Goal: Information Seeking & Learning: Learn about a topic

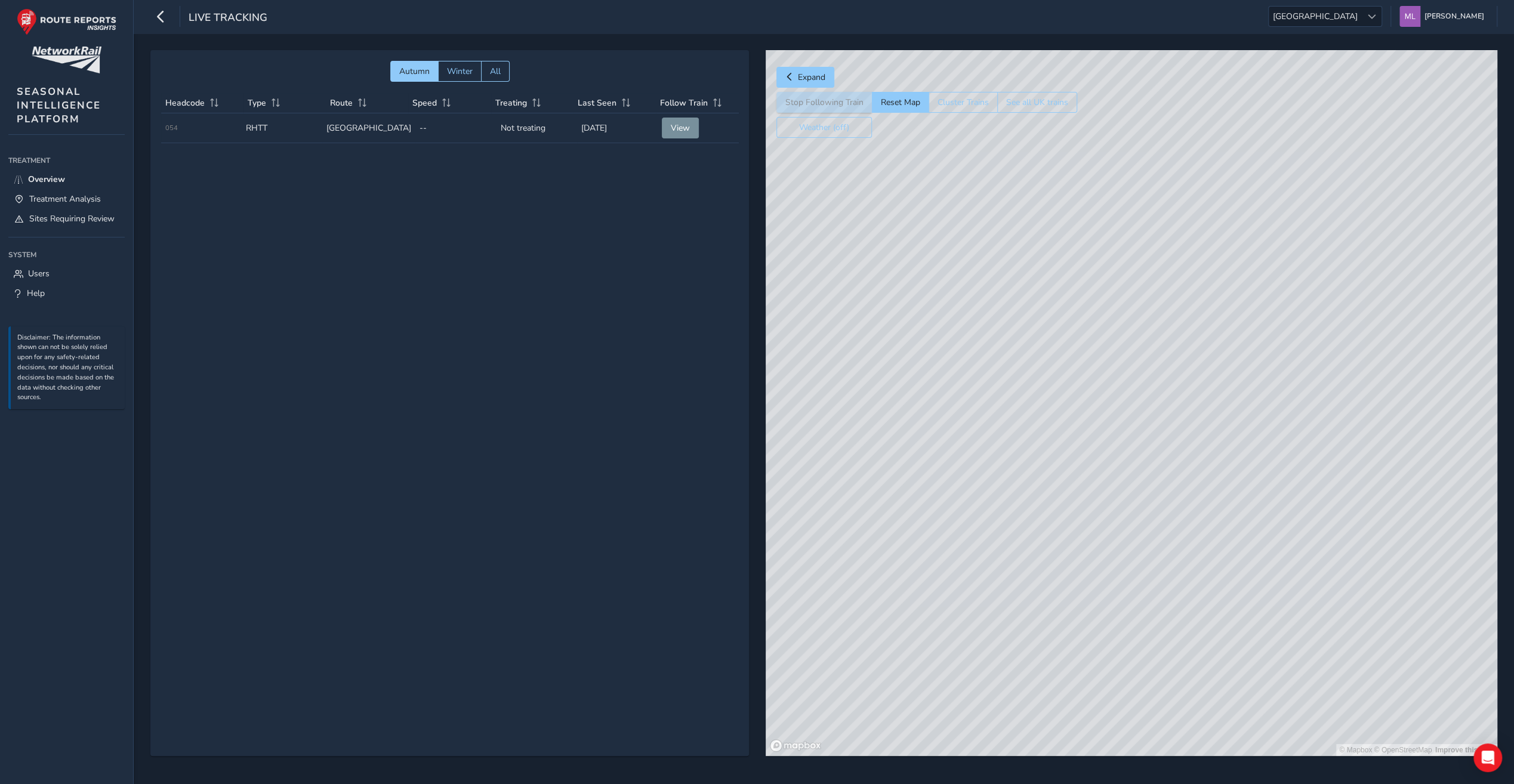
drag, startPoint x: 1178, startPoint y: 503, endPoint x: 1115, endPoint y: 384, distance: 134.6
click at [1115, 384] on div "© Mapbox © OpenStreetMap Improve this map" at bounding box center [1132, 403] width 732 height 706
drag, startPoint x: 1198, startPoint y: 556, endPoint x: 1051, endPoint y: 331, distance: 268.8
click at [1051, 331] on div "© Mapbox © OpenStreetMap Improve this map" at bounding box center [1132, 403] width 732 height 706
drag, startPoint x: 1166, startPoint y: 518, endPoint x: 1100, endPoint y: 402, distance: 133.5
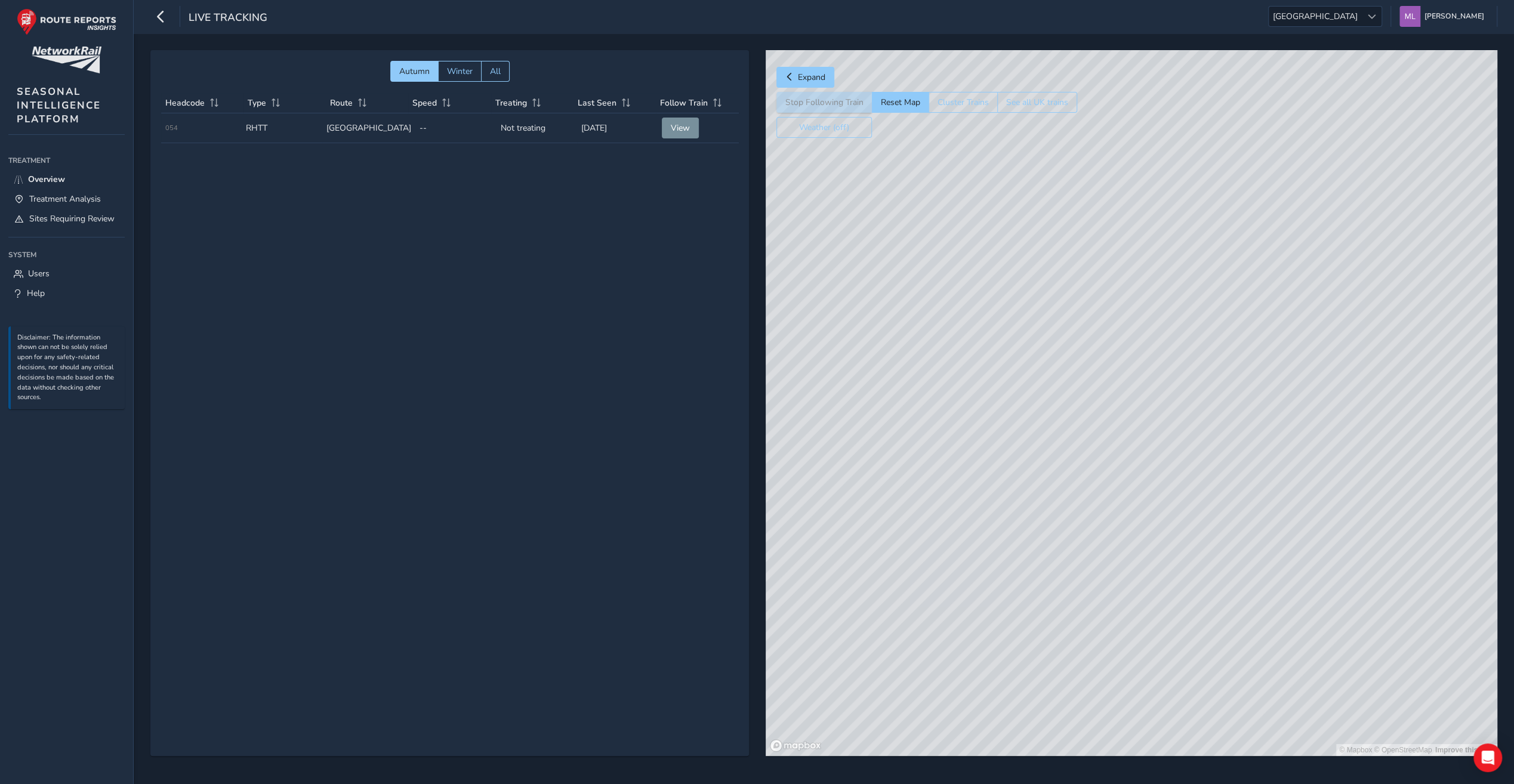
click at [1100, 402] on div "© Mapbox © OpenStreetMap Improve this map" at bounding box center [1132, 403] width 732 height 706
click at [447, 72] on span "Winter" at bounding box center [459, 72] width 26 height 12
click at [488, 69] on button "All" at bounding box center [495, 71] width 28 height 21
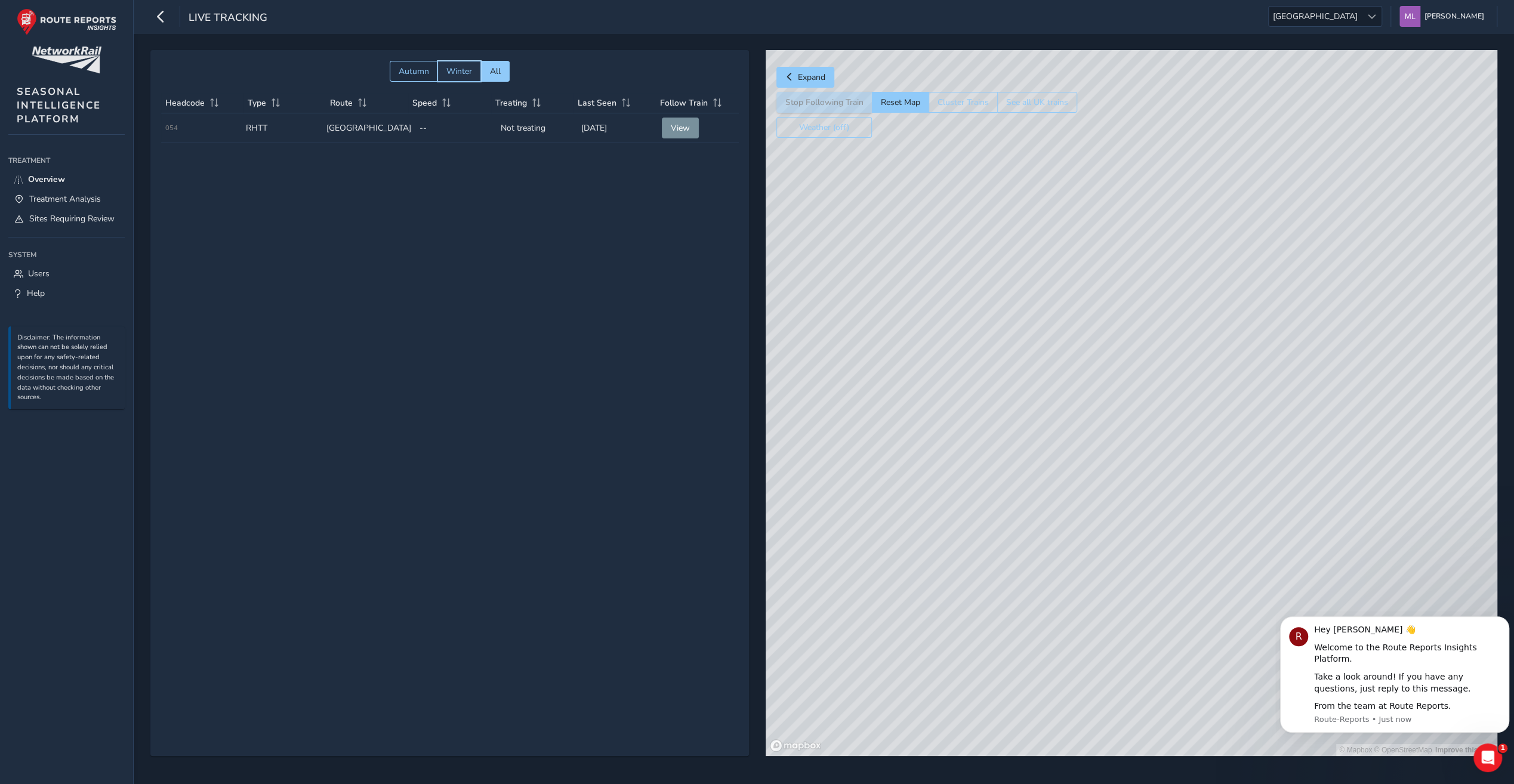
click at [472, 71] on span "Winter" at bounding box center [459, 72] width 26 height 12
click at [438, 72] on button "Winter" at bounding box center [459, 71] width 43 height 21
click at [960, 120] on div "Weather (off)" at bounding box center [927, 127] width 301 height 21
click at [961, 109] on button "Cluster Trains" at bounding box center [963, 102] width 69 height 21
click at [1011, 104] on button "See all UK trains" at bounding box center [1037, 102] width 80 height 21
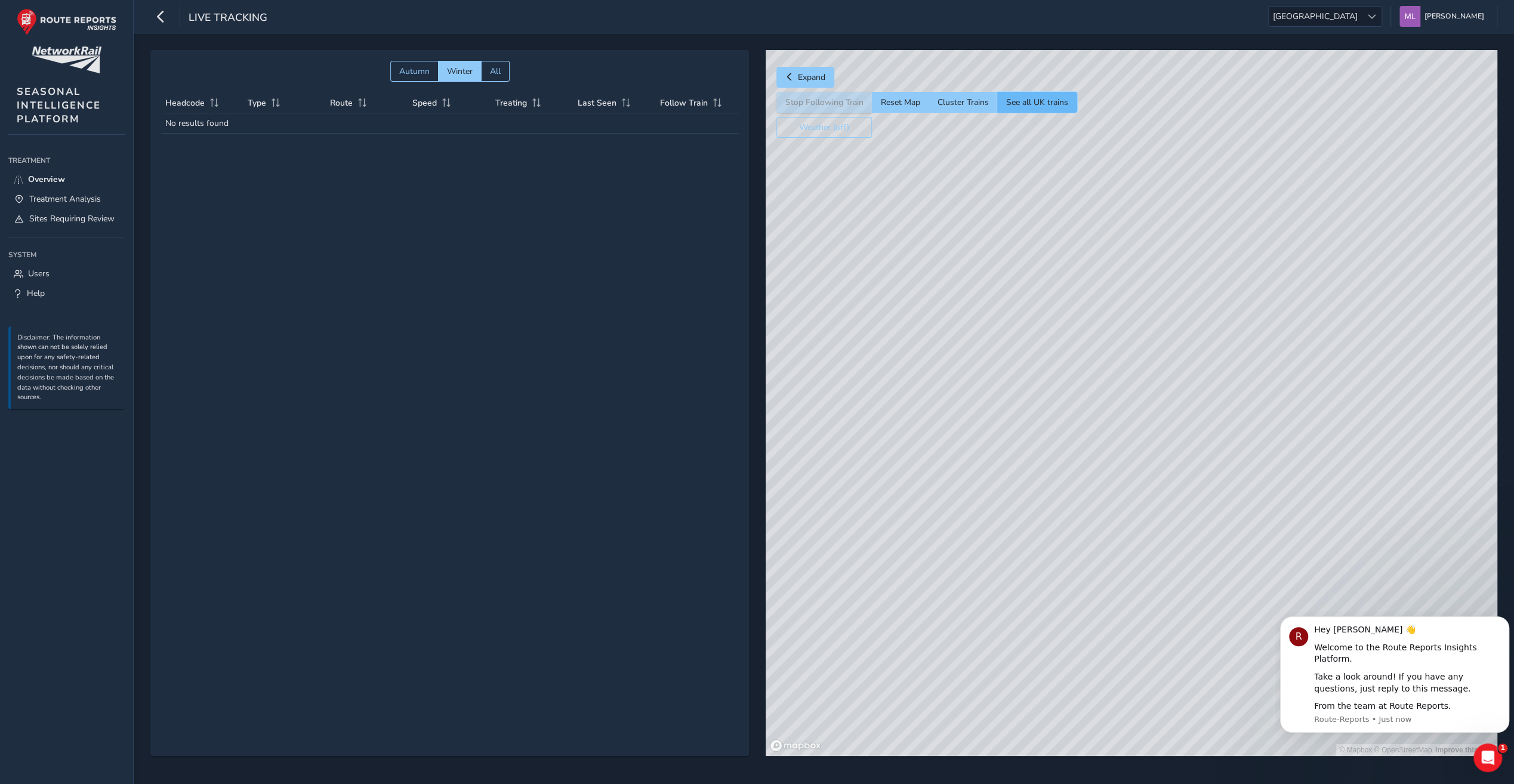
click at [1011, 103] on button "See all UK trains" at bounding box center [1037, 102] width 80 height 21
click at [984, 104] on button "Cluster Trains" at bounding box center [963, 102] width 68 height 21
click at [893, 104] on button "Reset Map" at bounding box center [900, 102] width 57 height 21
drag, startPoint x: 939, startPoint y: 240, endPoint x: 837, endPoint y: 154, distance: 133.4
click at [837, 154] on div "© Mapbox © OpenStreetMap Improve this map" at bounding box center [1132, 403] width 732 height 706
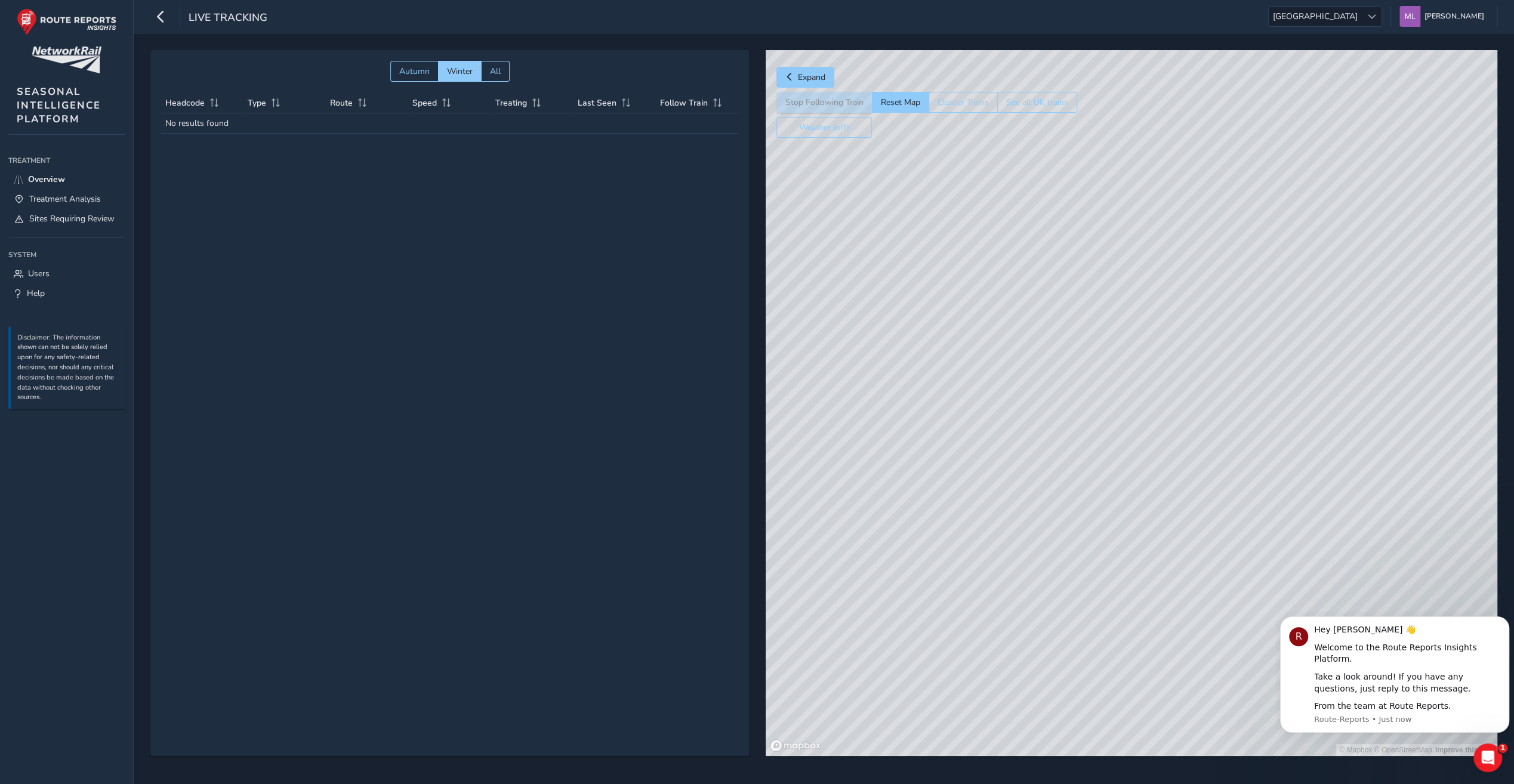
drag, startPoint x: 939, startPoint y: 306, endPoint x: 839, endPoint y: 103, distance: 226.3
click at [868, 173] on div "© Mapbox © OpenStreetMap Improve this map" at bounding box center [1132, 403] width 732 height 706
click at [828, 86] on button "Expand" at bounding box center [805, 77] width 58 height 21
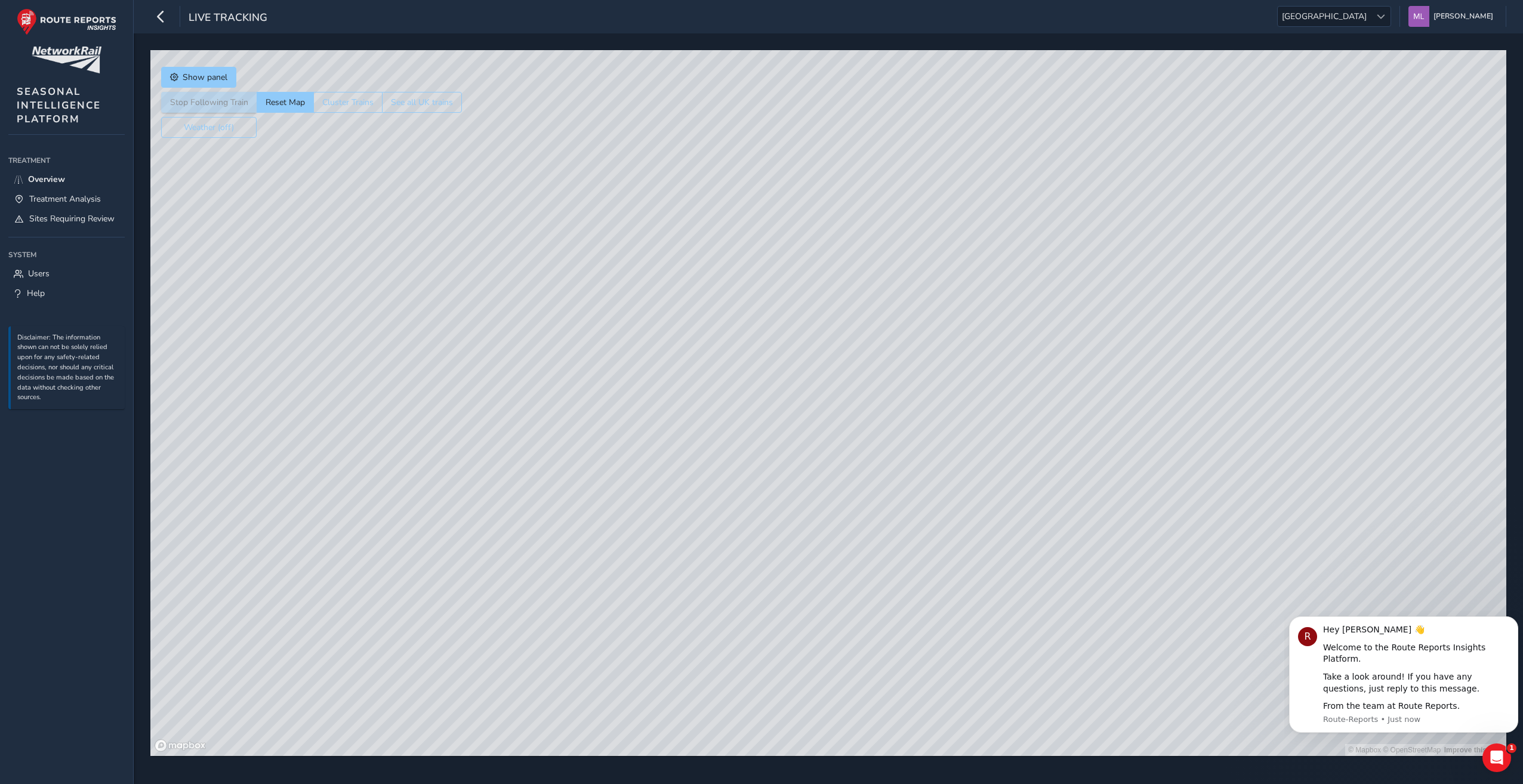
drag, startPoint x: 762, startPoint y: 220, endPoint x: 572, endPoint y: 154, distance: 201.1
click at [826, 217] on div "© Mapbox © OpenStreetMap Improve this map" at bounding box center [828, 403] width 1356 height 706
click at [233, 68] on button "Show panel" at bounding box center [199, 77] width 75 height 21
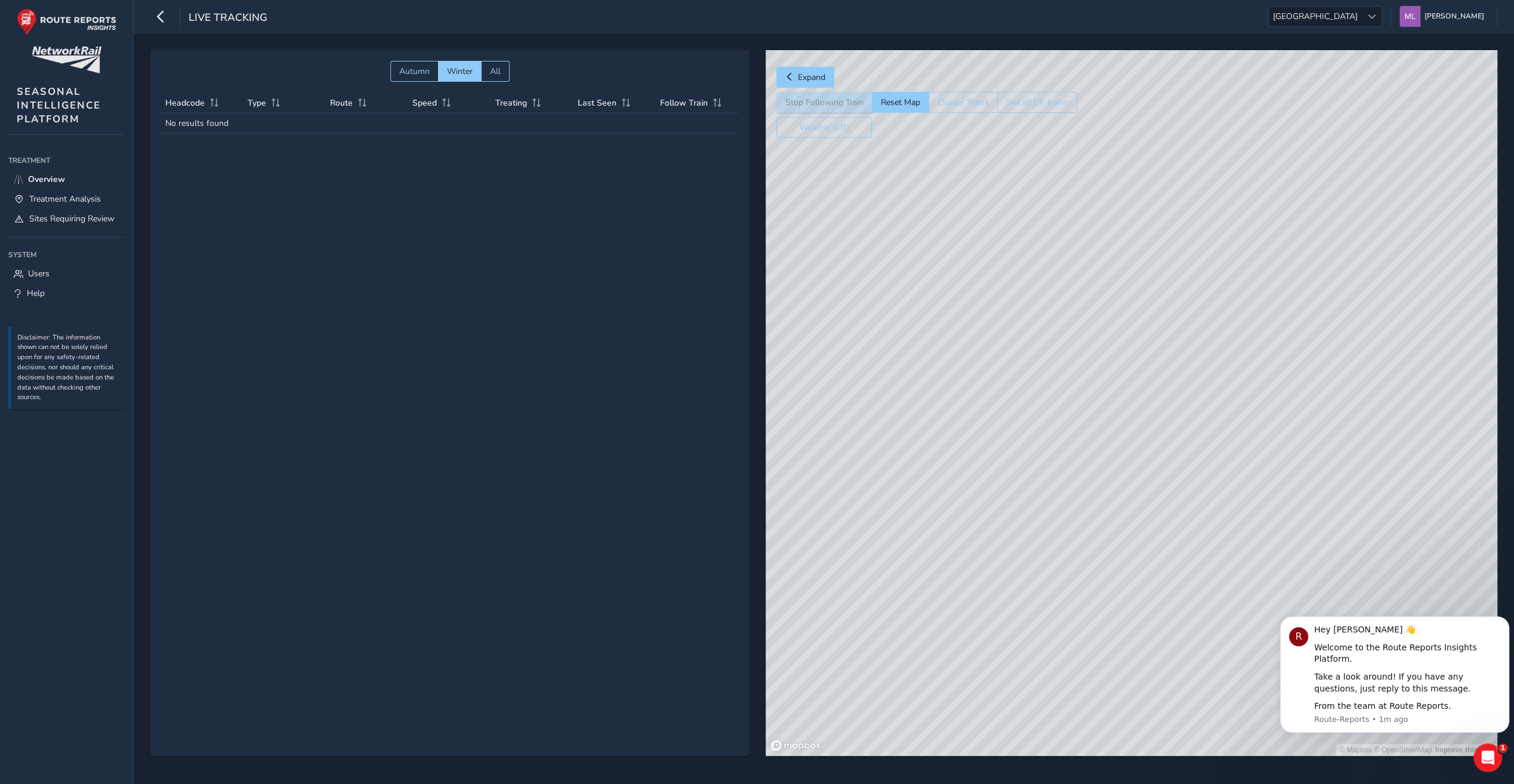
drag, startPoint x: 1091, startPoint y: 0, endPoint x: 1169, endPoint y: 209, distance: 223.1
click at [1196, 170] on div "© Mapbox © OpenStreetMap Improve this map" at bounding box center [1132, 403] width 732 height 706
drag, startPoint x: 989, startPoint y: 348, endPoint x: 864, endPoint y: 255, distance: 155.8
click at [864, 255] on div "© Mapbox © OpenStreetMap Improve this map" at bounding box center [1132, 403] width 732 height 706
drag, startPoint x: 1226, startPoint y: 478, endPoint x: 1103, endPoint y: 388, distance: 152.4
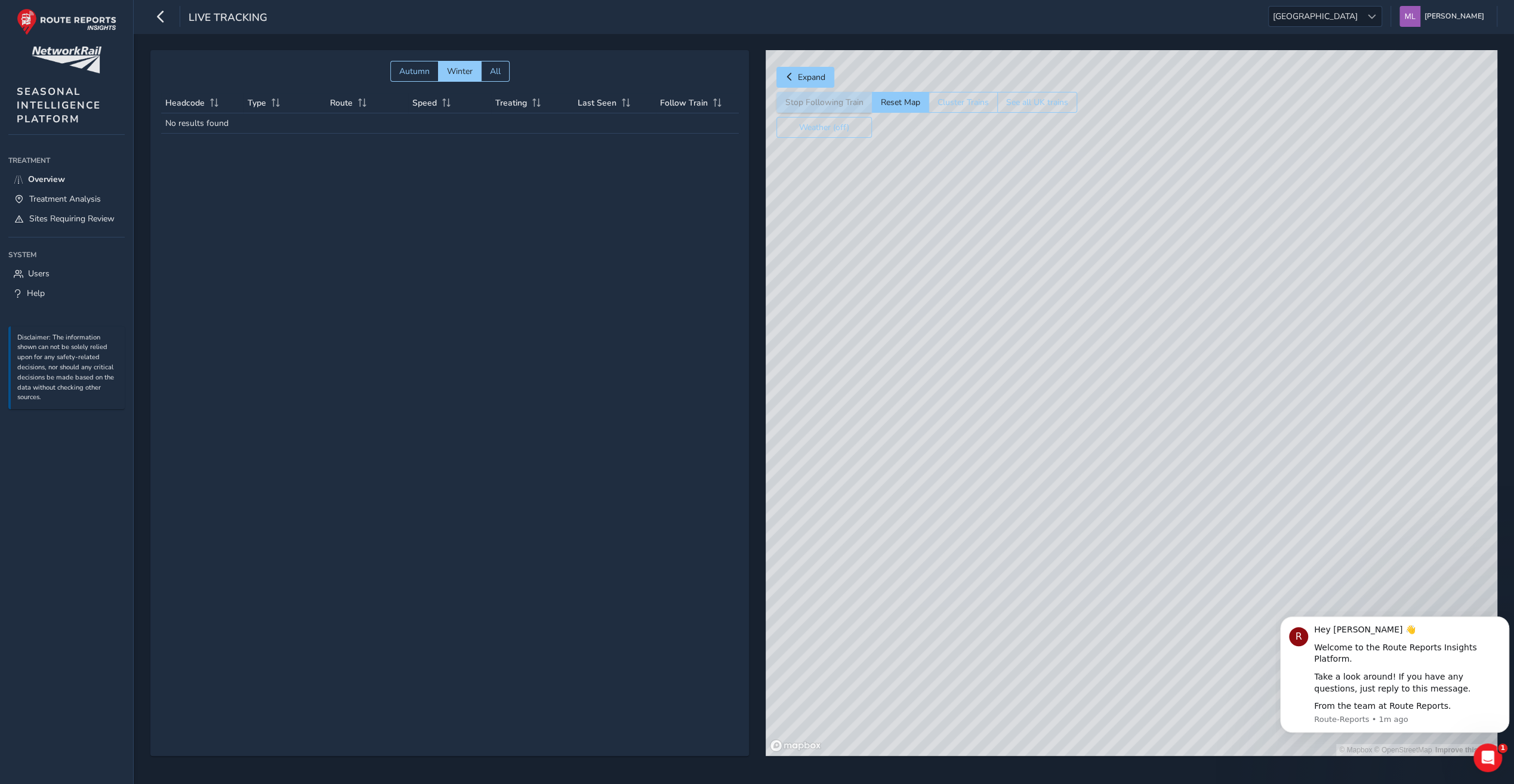
click at [1103, 388] on div "© Mapbox © OpenStreetMap Improve this map" at bounding box center [1132, 403] width 732 height 706
drag, startPoint x: 1189, startPoint y: 460, endPoint x: 1090, endPoint y: 357, distance: 142.9
click at [1092, 358] on div "© Mapbox © OpenStreetMap Improve this map" at bounding box center [1132, 403] width 732 height 706
drag, startPoint x: 994, startPoint y: 260, endPoint x: 1086, endPoint y: 524, distance: 279.6
click at [1086, 524] on div "© Mapbox © OpenStreetMap Improve this map" at bounding box center [1132, 403] width 732 height 706
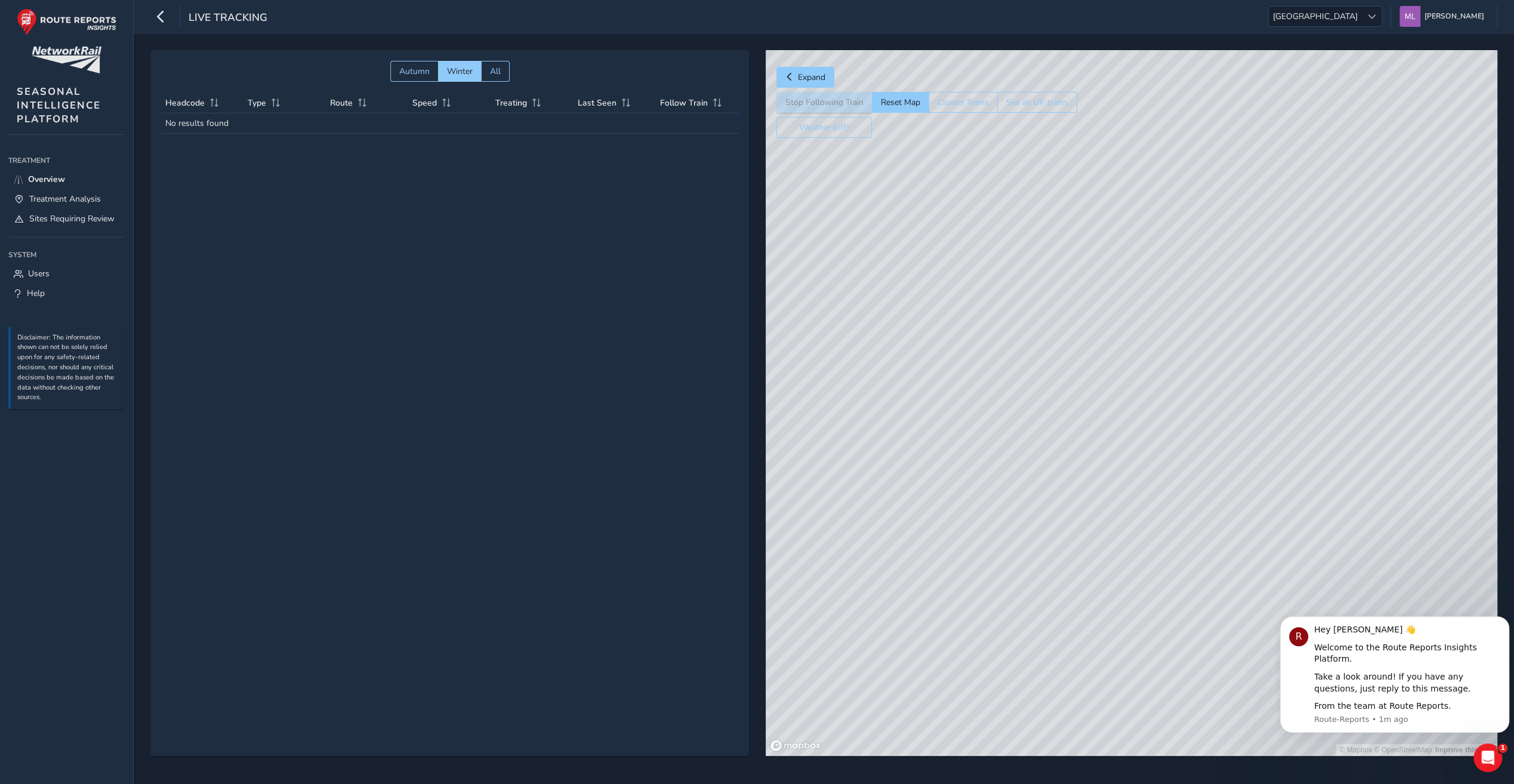
drag, startPoint x: 1290, startPoint y: 309, endPoint x: 1147, endPoint y: 240, distance: 158.8
click at [1147, 240] on div "© Mapbox © OpenStreetMap Improve this map" at bounding box center [1132, 403] width 732 height 706
drag, startPoint x: 1276, startPoint y: 422, endPoint x: 1201, endPoint y: 325, distance: 122.6
click at [1201, 325] on div "© Mapbox © OpenStreetMap Improve this map" at bounding box center [1132, 403] width 732 height 706
drag, startPoint x: 907, startPoint y: 529, endPoint x: 847, endPoint y: 395, distance: 146.8
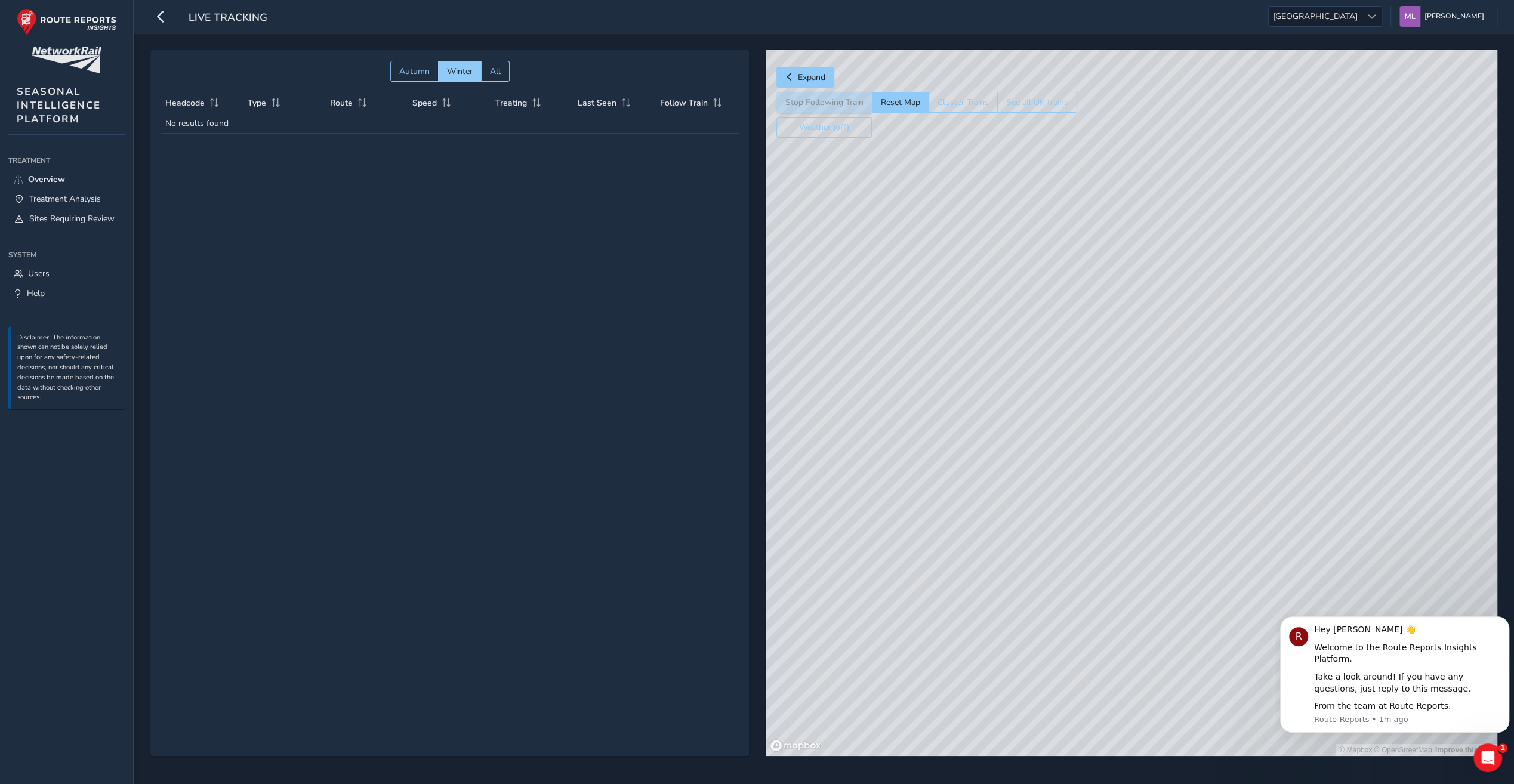
click at [847, 395] on div "© Mapbox © OpenStreetMap Improve this map" at bounding box center [1132, 403] width 732 height 706
drag, startPoint x: 1161, startPoint y: 530, endPoint x: 1182, endPoint y: 536, distance: 21.8
click at [1182, 536] on div "© Mapbox © OpenStreetMap Improve this map" at bounding box center [1132, 403] width 732 height 706
drag, startPoint x: 1057, startPoint y: 520, endPoint x: 1132, endPoint y: 583, distance: 97.9
click at [1132, 583] on div "© Mapbox © OpenStreetMap Improve this map" at bounding box center [1132, 403] width 732 height 706
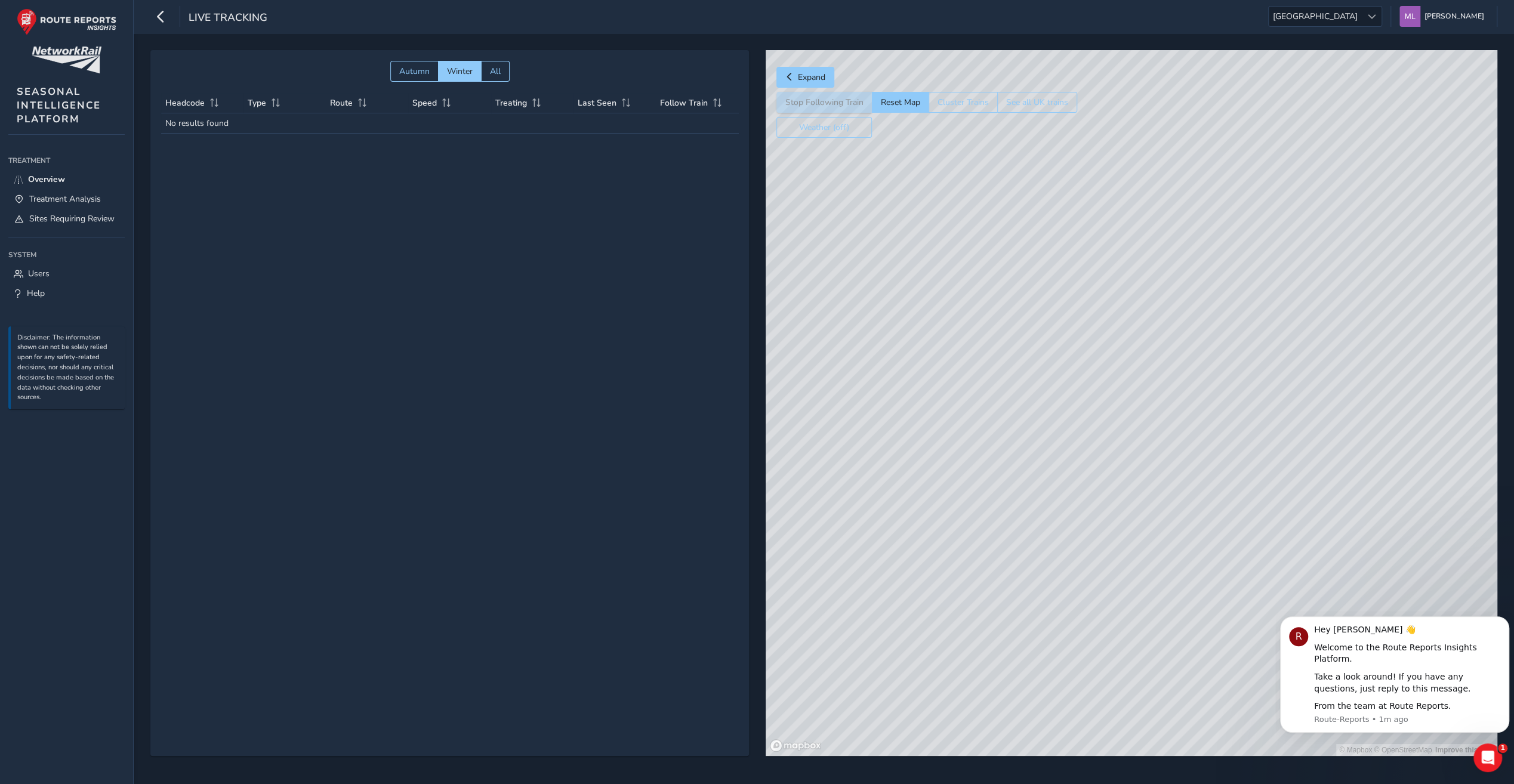
drag, startPoint x: 985, startPoint y: 462, endPoint x: 1083, endPoint y: 443, distance: 99.8
click at [1169, 566] on div "© Mapbox © OpenStreetMap Improve this map" at bounding box center [1132, 403] width 732 height 706
drag, startPoint x: 1144, startPoint y: 514, endPoint x: 1262, endPoint y: 603, distance: 147.8
click at [1262, 603] on div "© Mapbox © OpenStreetMap Improve this map" at bounding box center [1132, 403] width 732 height 706
drag, startPoint x: 1097, startPoint y: 410, endPoint x: 1129, endPoint y: 427, distance: 36.2
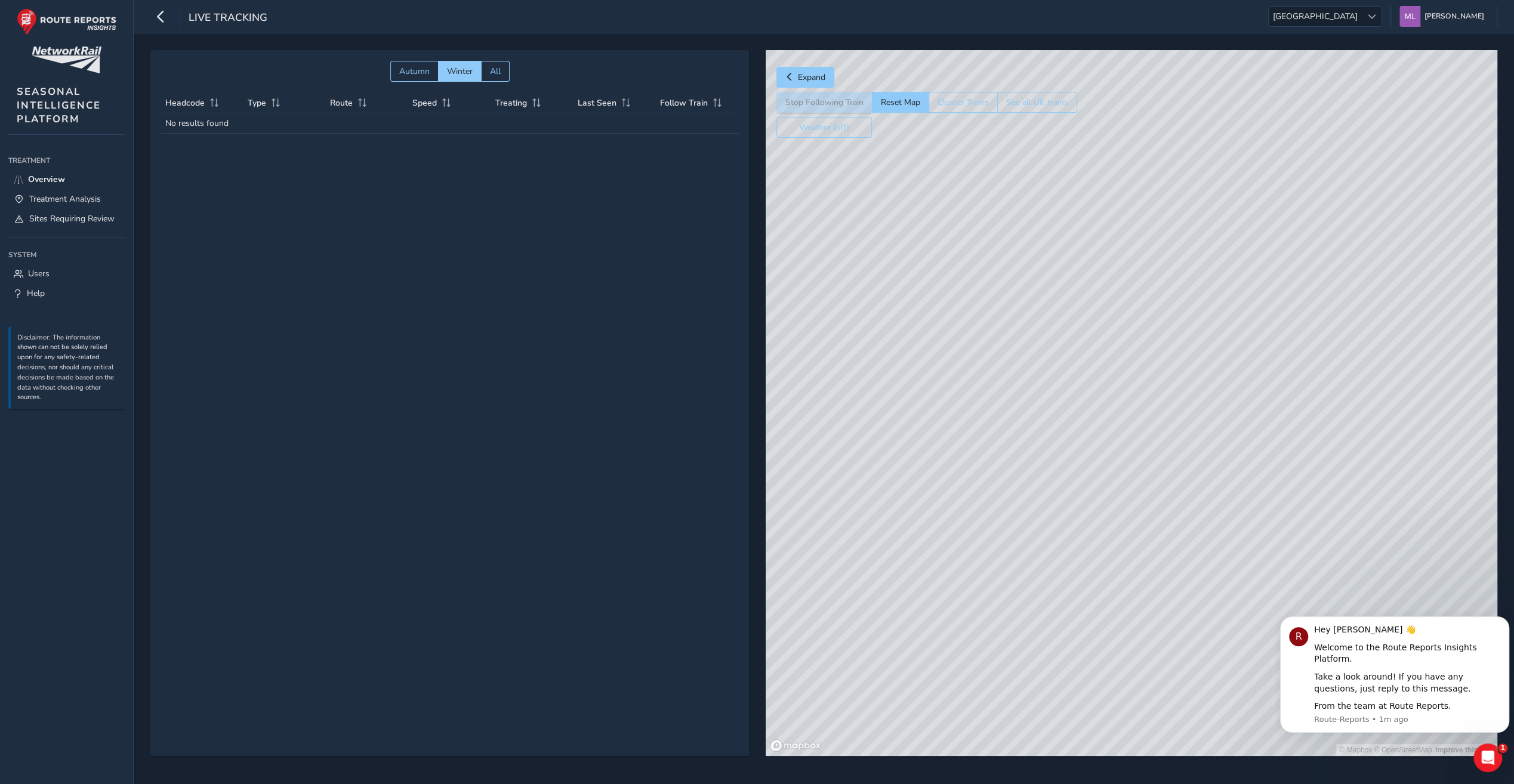
click at [1290, 581] on div "© Mapbox © OpenStreetMap Improve this map" at bounding box center [1132, 403] width 732 height 706
drag, startPoint x: 1048, startPoint y: 340, endPoint x: 1307, endPoint y: 373, distance: 261.1
click at [1307, 373] on div "© Mapbox © OpenStreetMap Improve this map" at bounding box center [1132, 403] width 732 height 706
drag, startPoint x: 1037, startPoint y: 547, endPoint x: 1067, endPoint y: 558, distance: 32.0
click at [1067, 558] on div "© Mapbox © OpenStreetMap Improve this map" at bounding box center [1132, 403] width 732 height 706
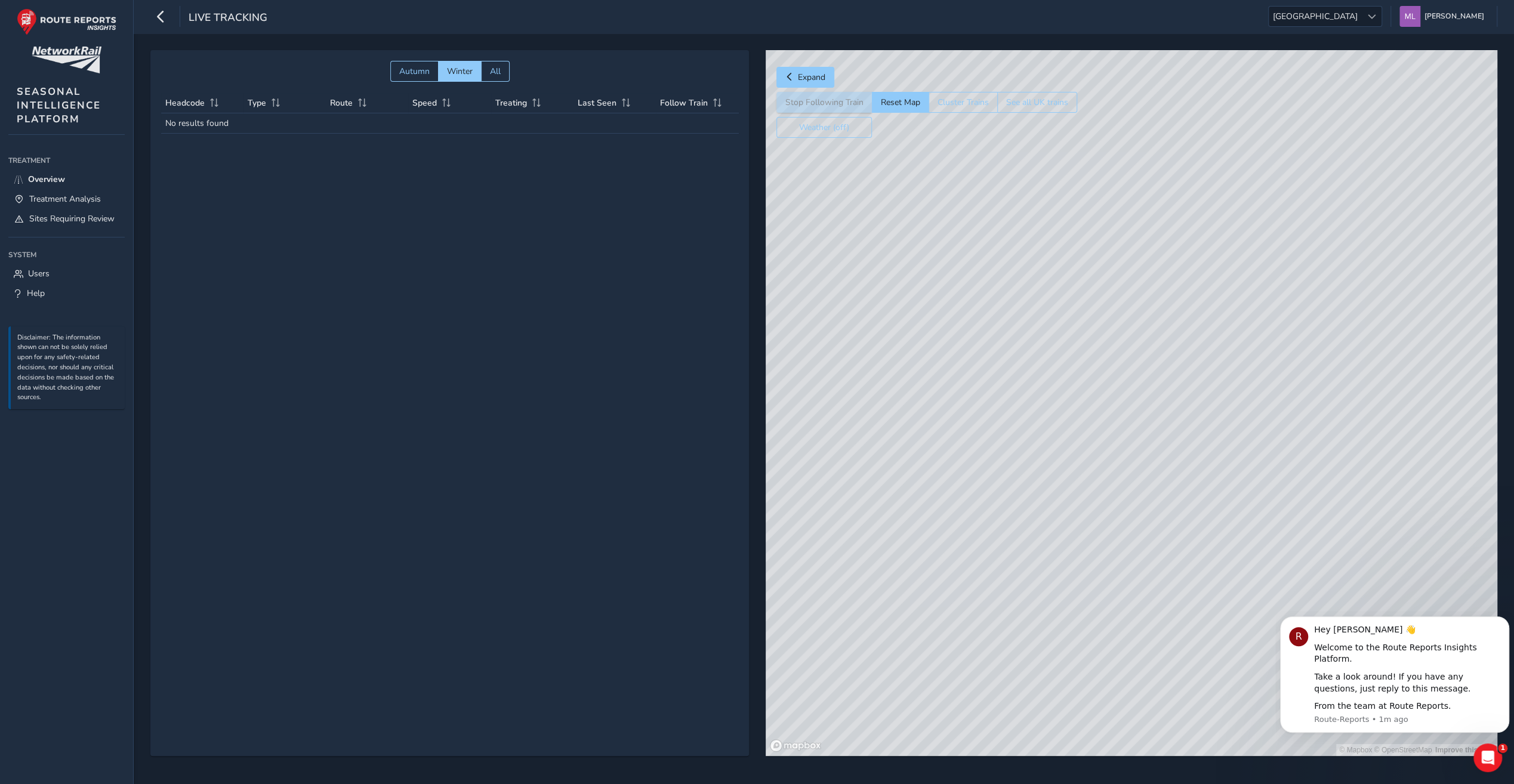
drag, startPoint x: 1361, startPoint y: 323, endPoint x: 1195, endPoint y: 537, distance: 270.8
click at [1196, 619] on div "© Mapbox © OpenStreetMap Improve this map" at bounding box center [1132, 403] width 732 height 706
drag, startPoint x: 1253, startPoint y: 311, endPoint x: 1209, endPoint y: 367, distance: 71.2
click at [1209, 367] on div "© Mapbox © OpenStreetMap Improve this map" at bounding box center [1132, 403] width 732 height 706
drag, startPoint x: 1034, startPoint y: 240, endPoint x: 1066, endPoint y: 465, distance: 227.3
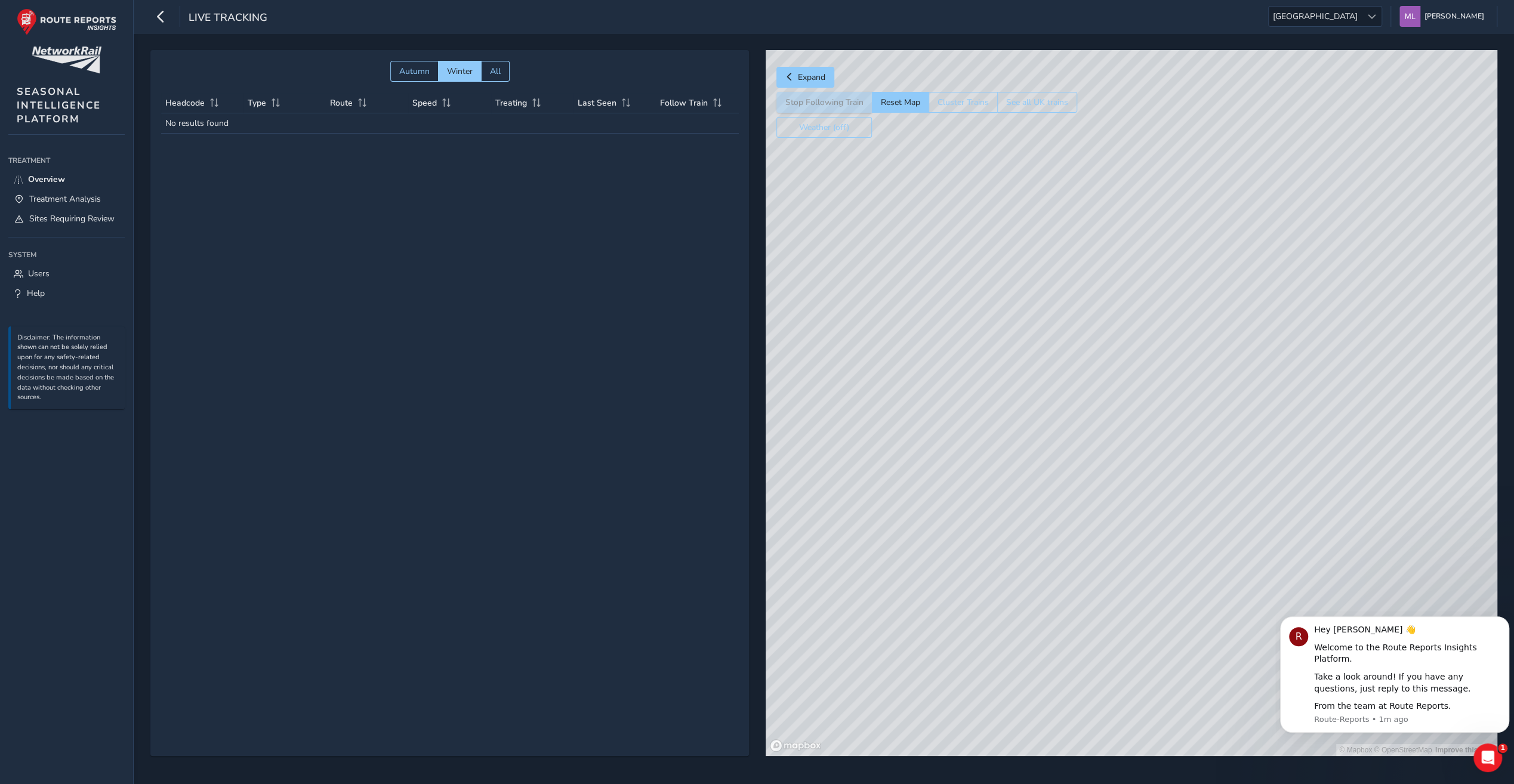
click at [1066, 465] on div "© Mapbox © OpenStreetMap Improve this map" at bounding box center [1132, 403] width 732 height 706
drag, startPoint x: 1108, startPoint y: 235, endPoint x: 1040, endPoint y: 518, distance: 291.1
click at [1040, 518] on div "© Mapbox © OpenStreetMap Improve this map" at bounding box center [1132, 403] width 732 height 706
drag, startPoint x: 1142, startPoint y: 256, endPoint x: 1074, endPoint y: 403, distance: 162.0
click at [1074, 403] on div "© Mapbox © OpenStreetMap Improve this map" at bounding box center [1132, 403] width 732 height 706
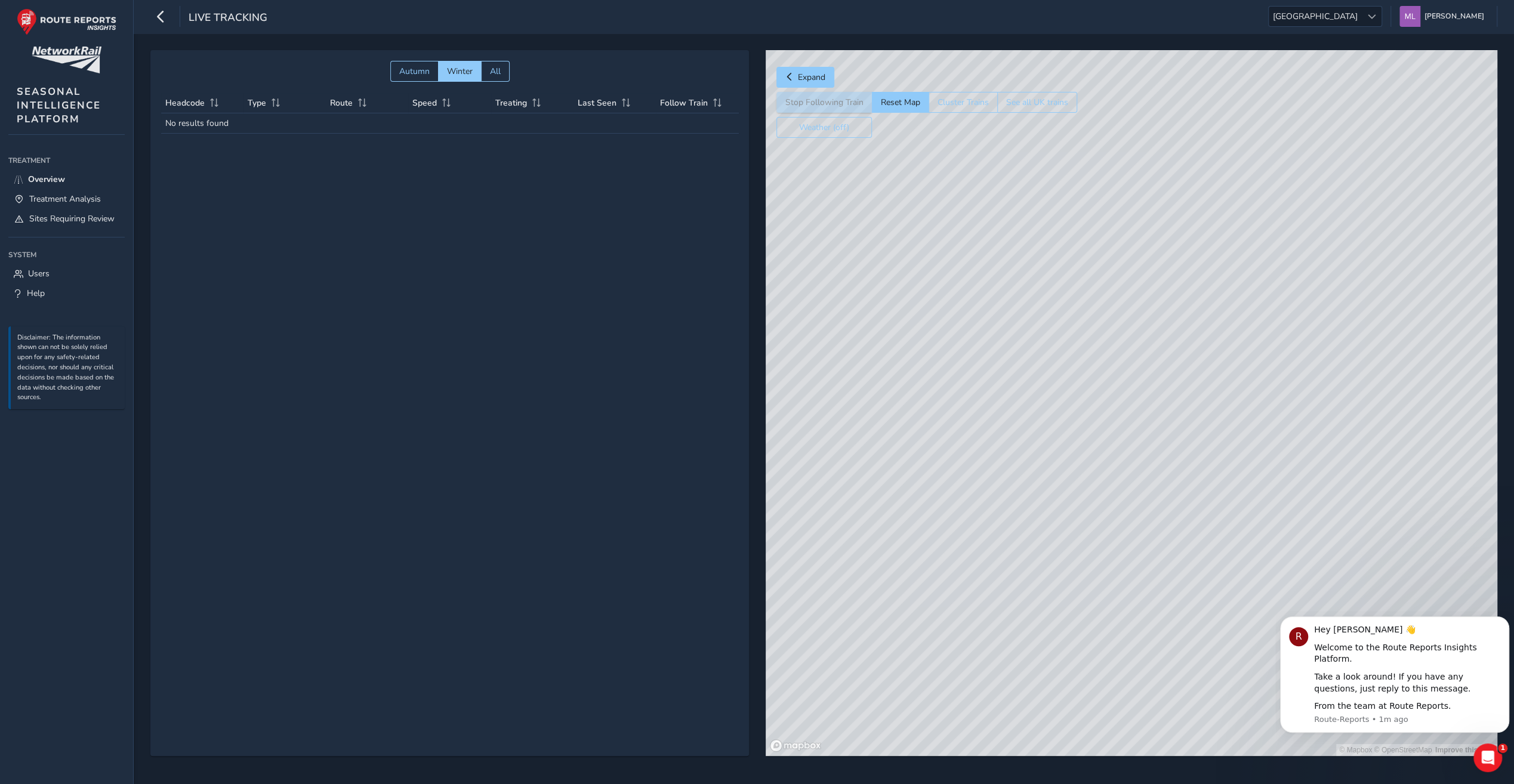
drag, startPoint x: 1240, startPoint y: 185, endPoint x: 1092, endPoint y: 331, distance: 207.9
click at [1092, 331] on div "© Mapbox © OpenStreetMap Improve this map" at bounding box center [1132, 403] width 732 height 706
drag, startPoint x: 1307, startPoint y: 227, endPoint x: 1068, endPoint y: 303, distance: 250.8
click at [1068, 303] on div "© Mapbox © OpenStreetMap Improve this map" at bounding box center [1132, 403] width 732 height 706
drag, startPoint x: 1287, startPoint y: 279, endPoint x: 1023, endPoint y: 568, distance: 391.4
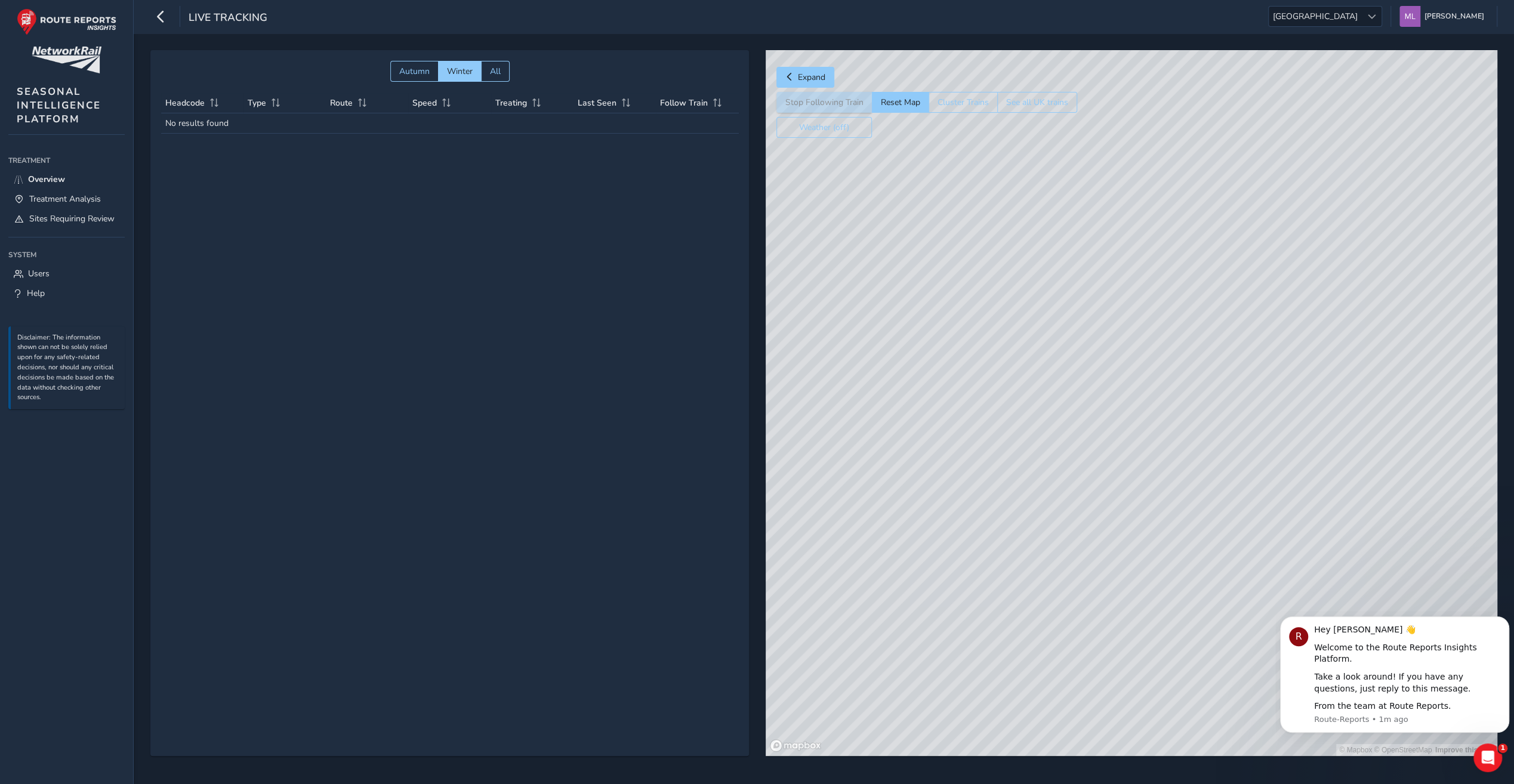
click at [1023, 568] on div "© Mapbox © OpenStreetMap Improve this map" at bounding box center [1132, 403] width 732 height 706
drag, startPoint x: 1048, startPoint y: 265, endPoint x: 1198, endPoint y: 451, distance: 238.9
click at [1198, 451] on div "© Mapbox © OpenStreetMap Improve this map" at bounding box center [1132, 403] width 732 height 706
drag, startPoint x: 1157, startPoint y: 235, endPoint x: 1175, endPoint y: 298, distance: 65.5
click at [1175, 298] on div "© Mapbox © OpenStreetMap Improve this map" at bounding box center [1132, 403] width 732 height 706
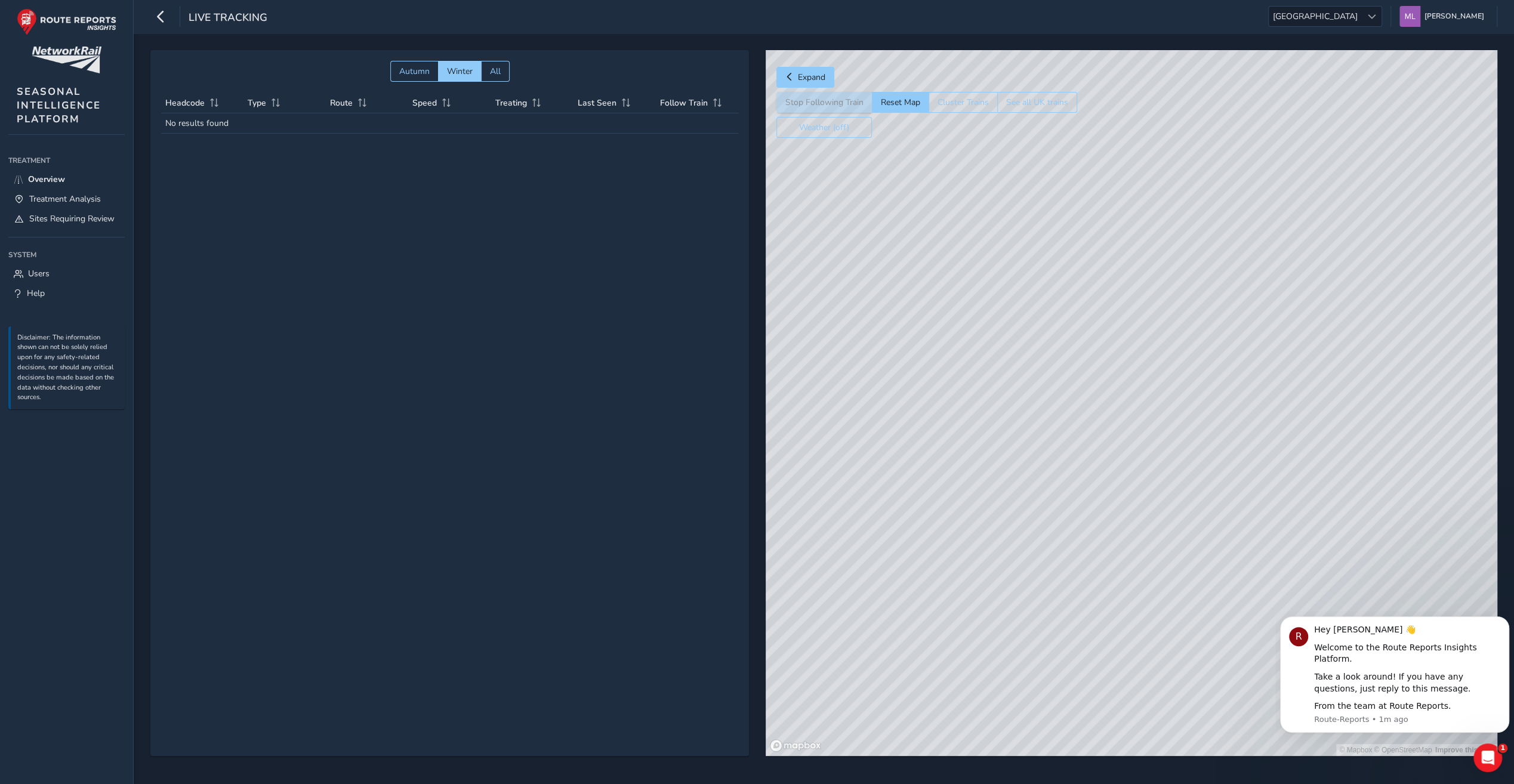
drag, startPoint x: 1067, startPoint y: 381, endPoint x: 1460, endPoint y: 345, distance: 394.6
click at [1460, 345] on div "© Mapbox © OpenStreetMap Improve this map" at bounding box center [1132, 403] width 732 height 706
drag, startPoint x: 1187, startPoint y: 348, endPoint x: 1228, endPoint y: 463, distance: 122.1
click at [1228, 463] on div "© Mapbox © OpenStreetMap Improve this map" at bounding box center [1132, 403] width 732 height 706
drag, startPoint x: 1172, startPoint y: 403, endPoint x: 924, endPoint y: 159, distance: 347.9
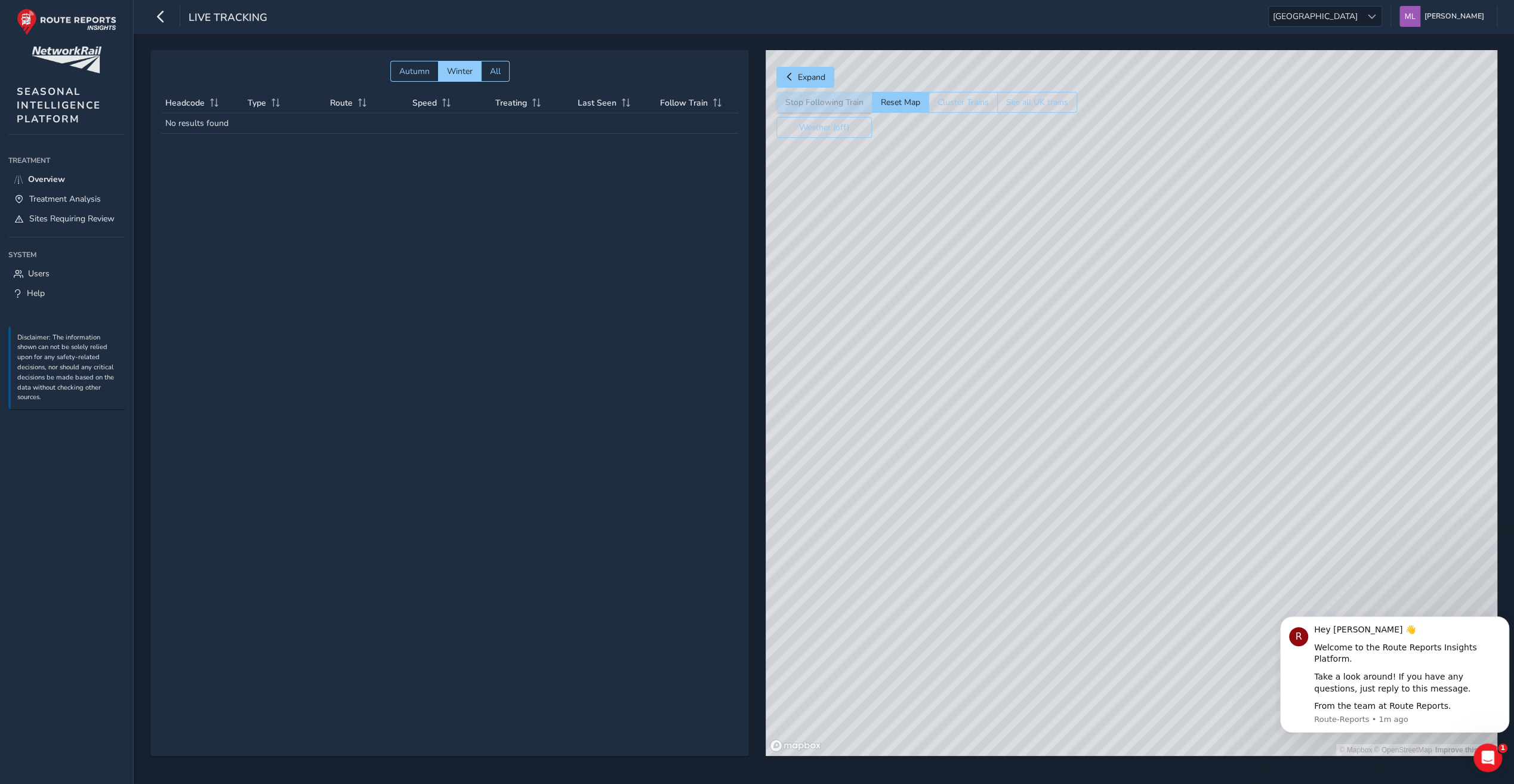
click at [924, 159] on div "© Mapbox © OpenStreetMap Improve this map" at bounding box center [1132, 403] width 732 height 706
drag, startPoint x: 1262, startPoint y: 310, endPoint x: 1008, endPoint y: 327, distance: 254.6
click at [1008, 327] on div "© Mapbox © OpenStreetMap Improve this map" at bounding box center [1132, 403] width 732 height 706
click at [1146, 403] on div "© Mapbox © OpenStreetMap Improve this map" at bounding box center [1132, 403] width 732 height 706
drag, startPoint x: 1404, startPoint y: 377, endPoint x: 1002, endPoint y: 494, distance: 418.7
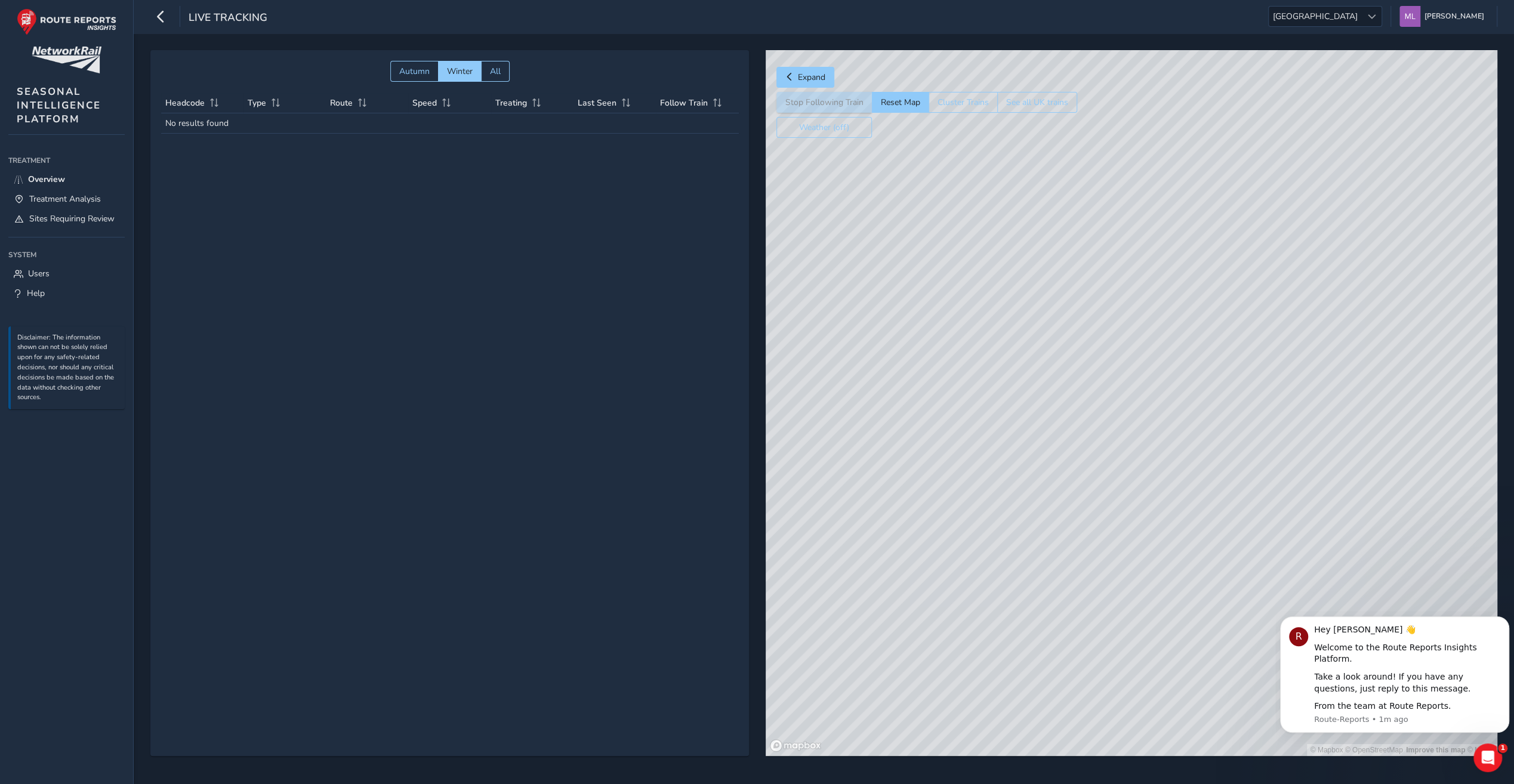
click at [1002, 494] on div "© Mapbox © OpenStreetMap Improve this map © Maxar" at bounding box center [1132, 403] width 732 height 706
drag
click at [939, 541] on div "© Mapbox © OpenStreetMap Improve this map © Maxar" at bounding box center [1132, 403] width 732 height 706
click at [994, 459] on div "© Mapbox © OpenStreetMap Improve this map © Maxar" at bounding box center [1132, 403] width 732 height 706
click at [1035, 517] on div "© Mapbox © OpenStreetMap Improve this map © Maxar" at bounding box center [1132, 403] width 732 height 706
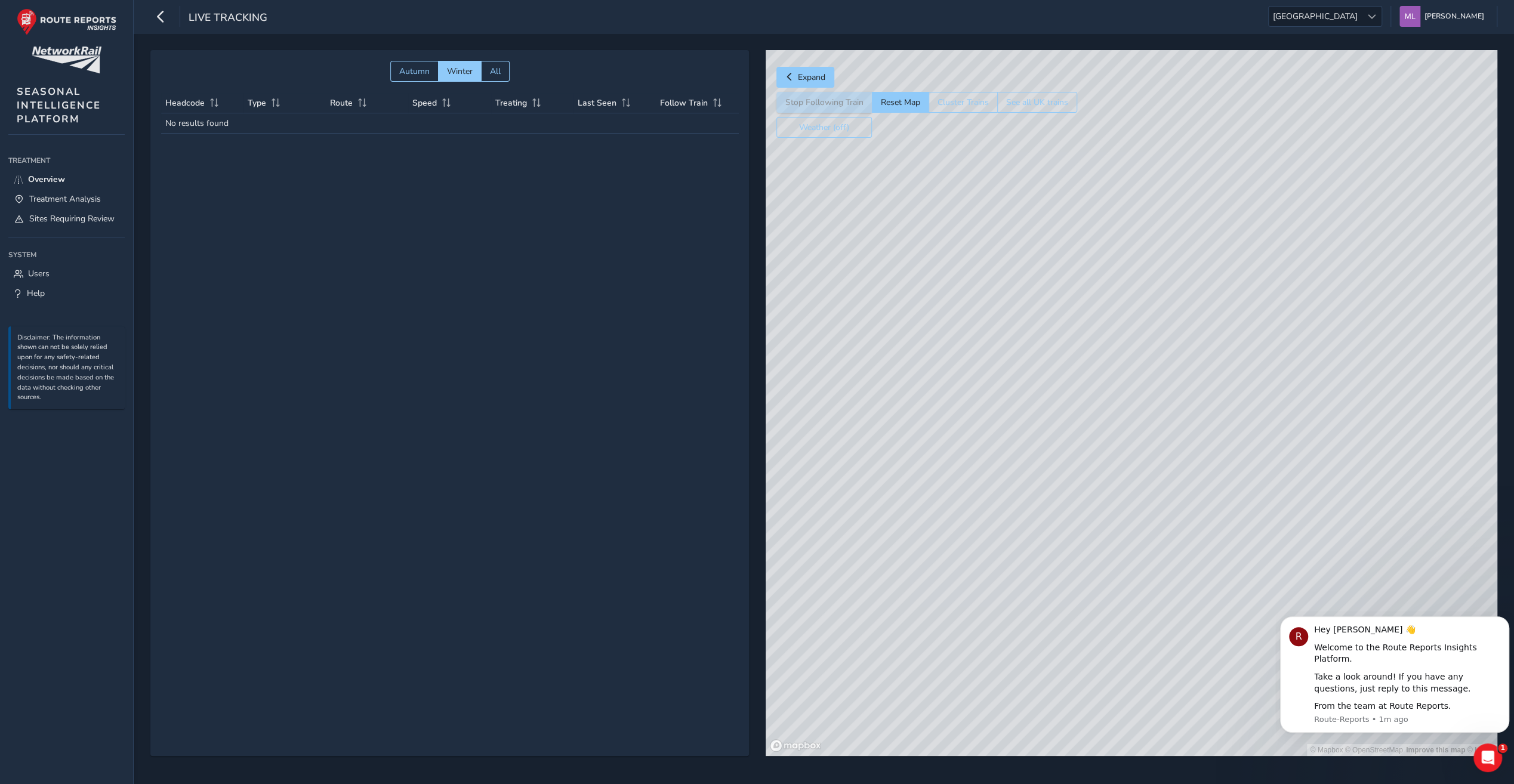
click at [1051, 400] on div "© Mapbox © OpenStreetMap Improve this map © Maxar" at bounding box center [1132, 403] width 732 height 706
click at [984, 497] on div "© Mapbox © OpenStreetMap Improve this map" at bounding box center [1132, 403] width 732 height 706
click at [1108, 458] on div "© Mapbox © OpenStreetMap Improve this map" at bounding box center [1132, 403] width 732 height 706
click at [99, 200] on span "Treatment Analysis" at bounding box center [65, 200] width 72 height 12
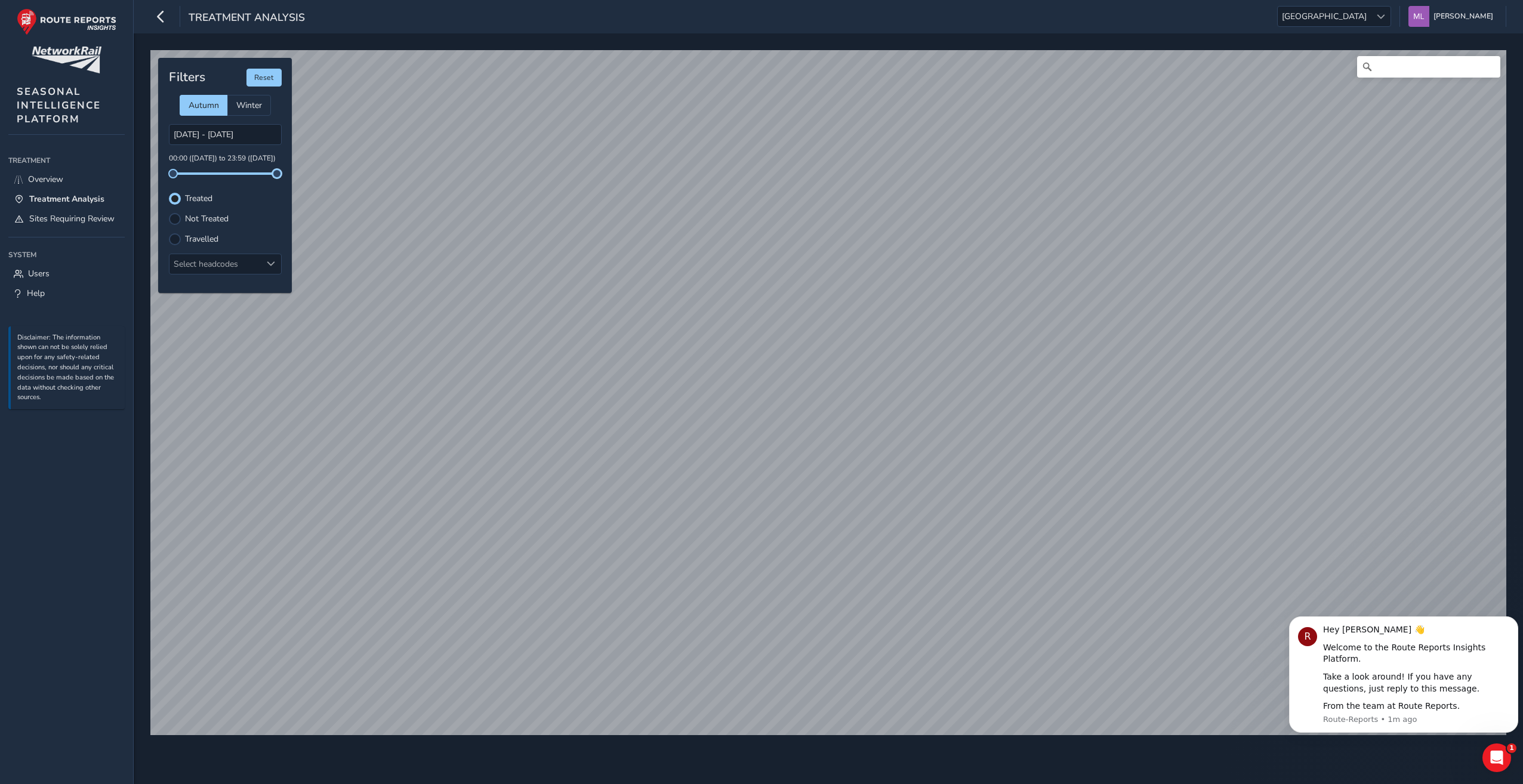
drag, startPoint x: 271, startPoint y: 172, endPoint x: 286, endPoint y: 184, distance: 19.2
click at [286, 184] on div "Filters Reset Autumn Winter [DATE] - [DATE] 00:00 ([DATE]) to 23:59 ([DATE]) Tr…" at bounding box center [225, 175] width 134 height 235
click at [239, 120] on div "Filters Reset Autumn Winter [DATE] - [DATE] 00:00 ([DATE]) to 23:59 ([DATE]) Tr…" at bounding box center [225, 175] width 134 height 235
click at [240, 137] on input "[DATE] - [DATE]" at bounding box center [225, 134] width 113 height 21
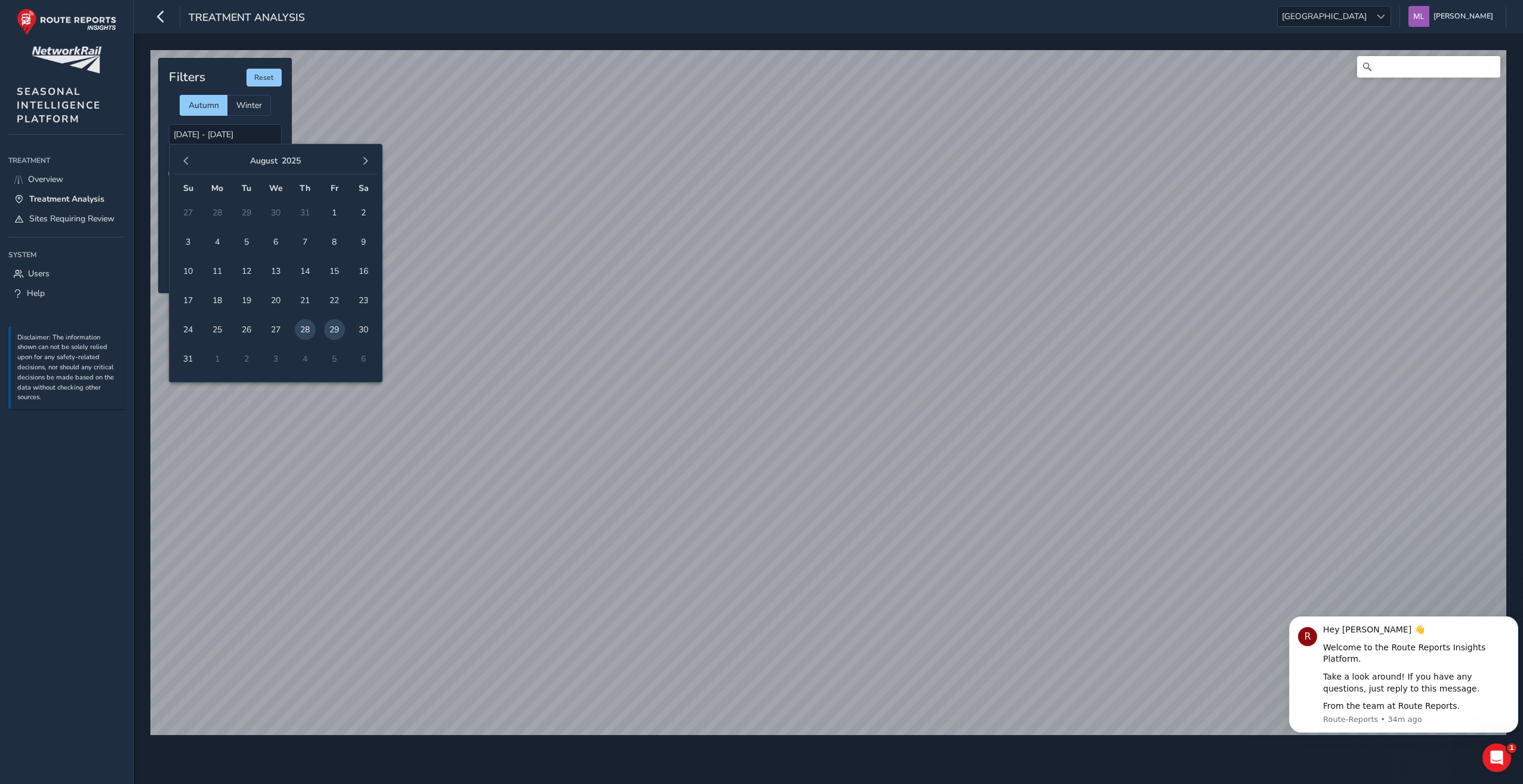
click at [173, 161] on div "[DATE] Su Mo Tu We Th Fr Sa 27 28 29 30 31 1 2 3 4 5 6 7 8 9 10 11 12 13 14 15 …" at bounding box center [276, 263] width 214 height 239
click at [189, 157] on span "button" at bounding box center [186, 161] width 8 height 8
click at [187, 157] on span "button" at bounding box center [186, 161] width 8 height 8
click at [185, 157] on span "button" at bounding box center [186, 161] width 8 height 8
click at [182, 158] on span "button" at bounding box center [186, 161] width 8 height 8
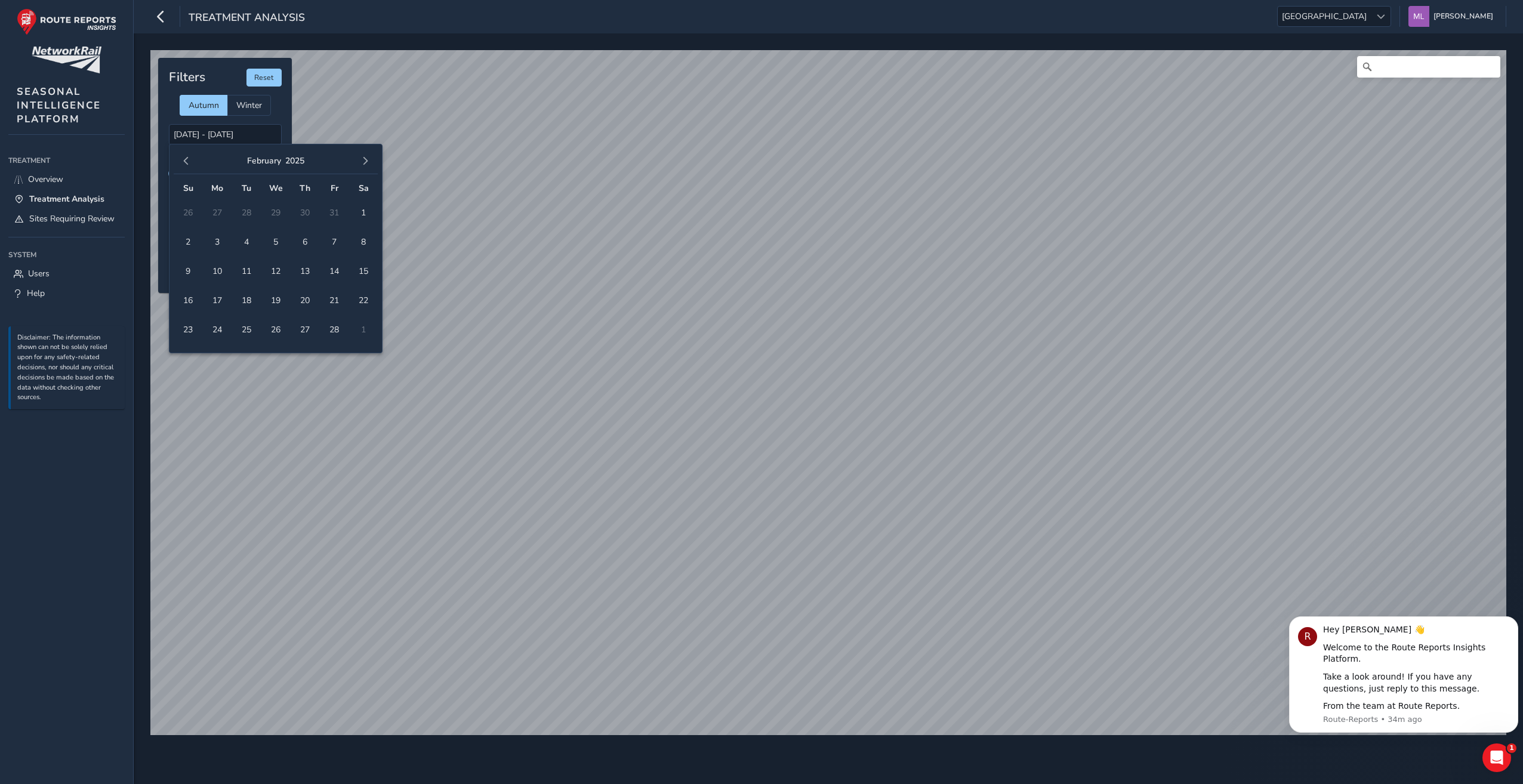
click at [180, 158] on button "button" at bounding box center [186, 161] width 17 height 17
click at [179, 158] on button "button" at bounding box center [186, 161] width 17 height 17
click at [271, 300] on span "20" at bounding box center [276, 300] width 21 height 21
type input "[DATE] - [DATE]"
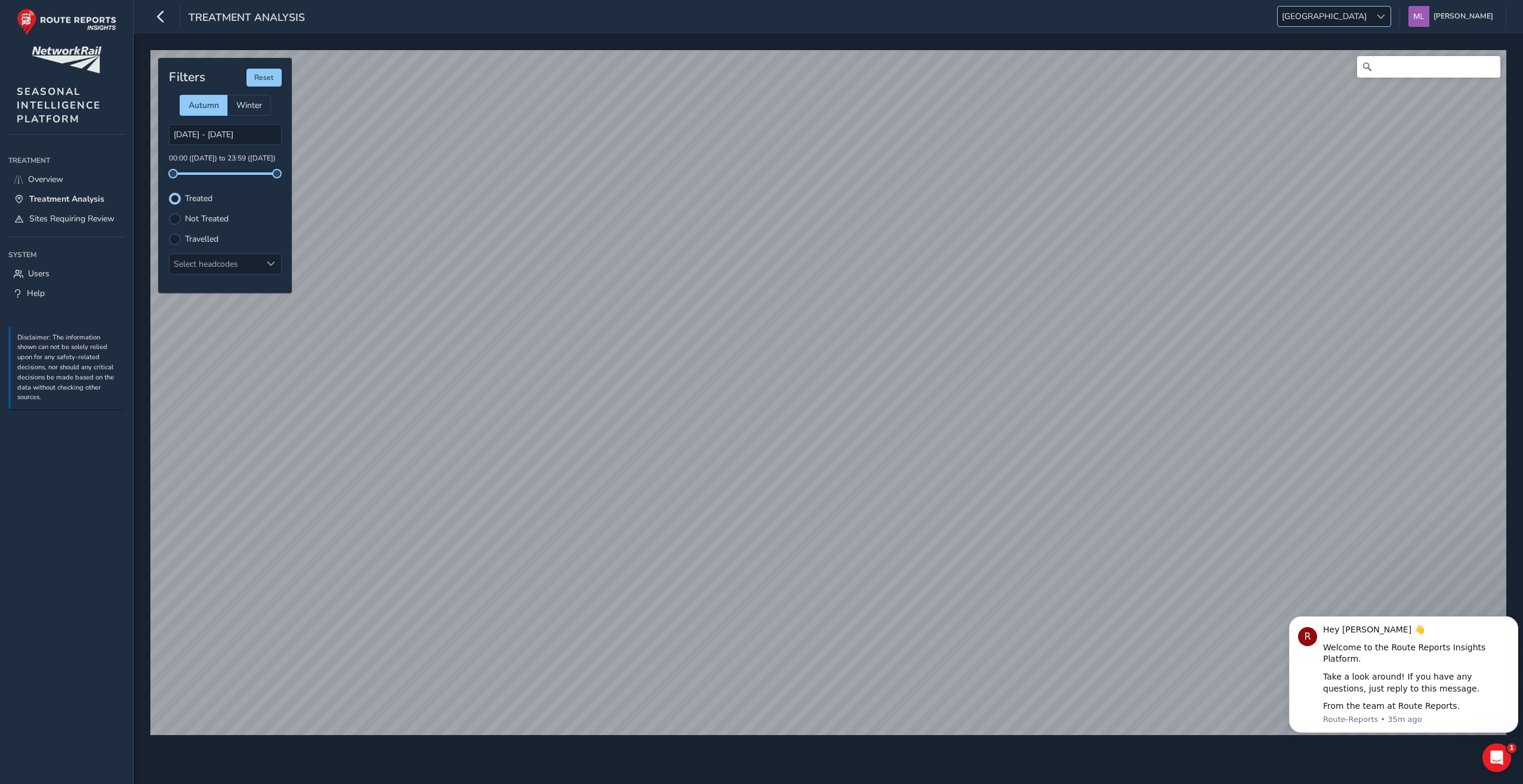
click at [1372, 22] on div at bounding box center [1381, 17] width 20 height 20
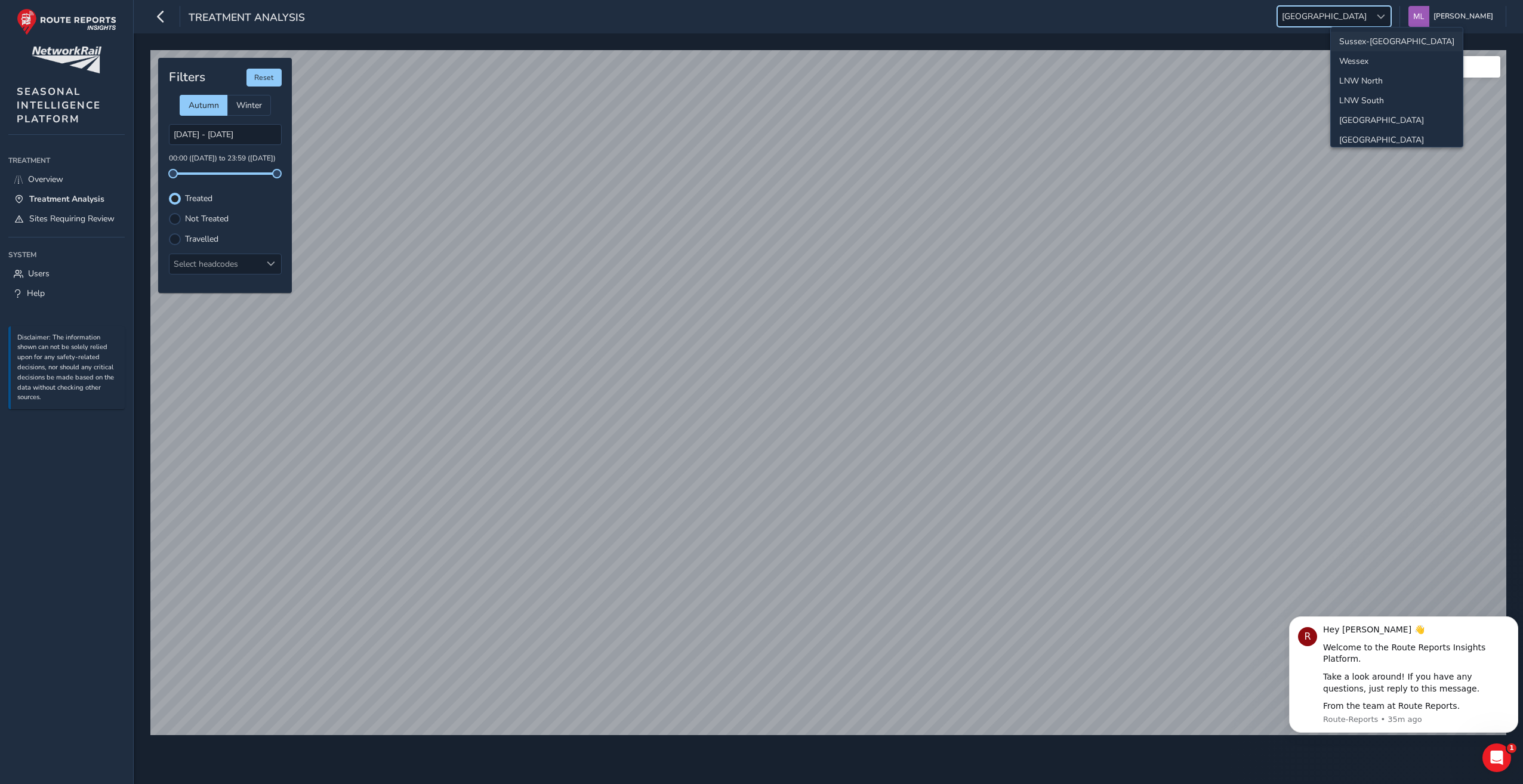
click at [1363, 43] on li "Sussex-[GEOGRAPHIC_DATA]" at bounding box center [1397, 42] width 132 height 20
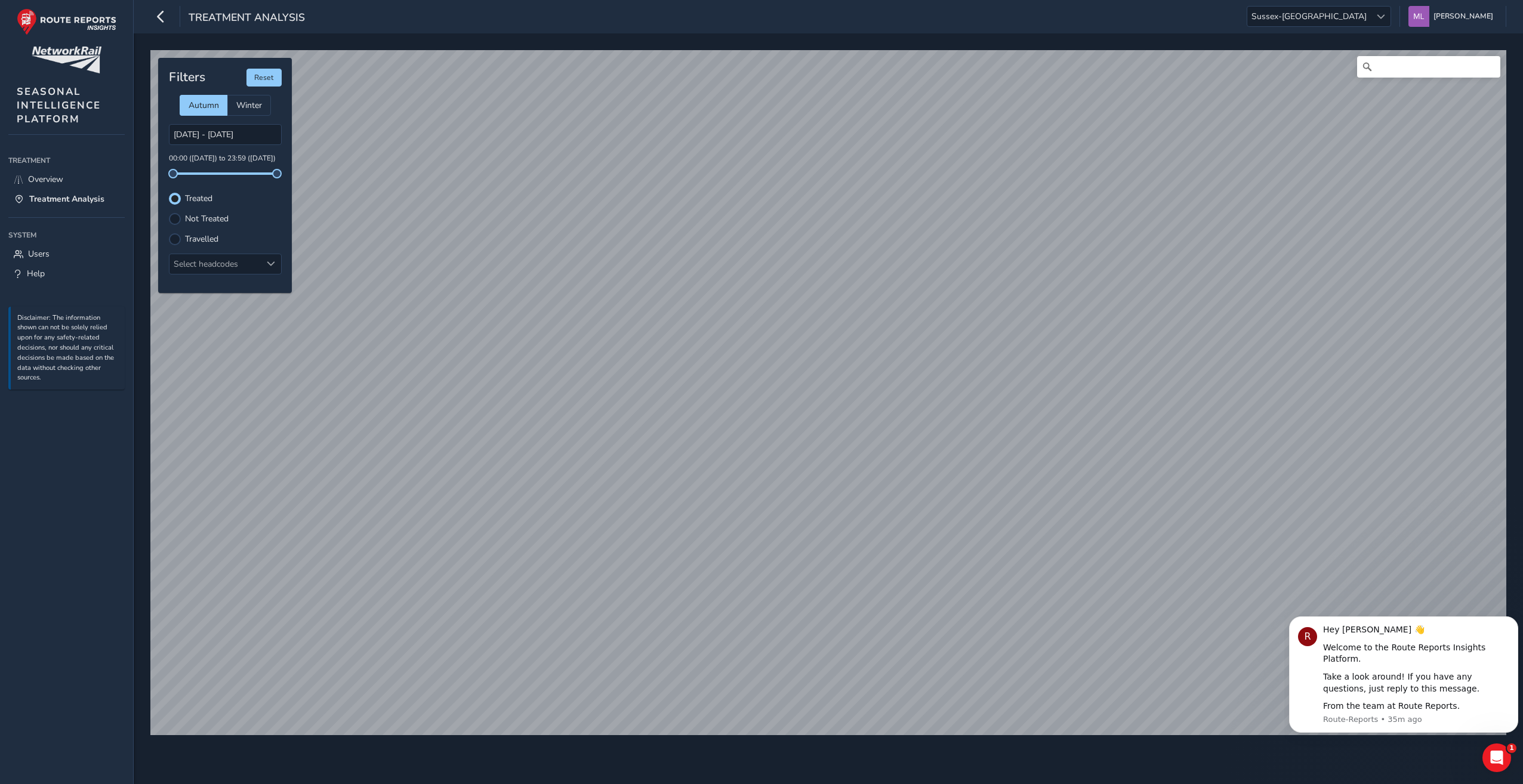
click at [178, 223] on div at bounding box center [175, 219] width 12 height 12
click at [177, 220] on div at bounding box center [175, 219] width 8 height 8
click at [175, 195] on div at bounding box center [175, 199] width 12 height 12
click at [269, 173] on span at bounding box center [225, 174] width 104 height 3
click at [271, 173] on span at bounding box center [225, 174] width 104 height 3
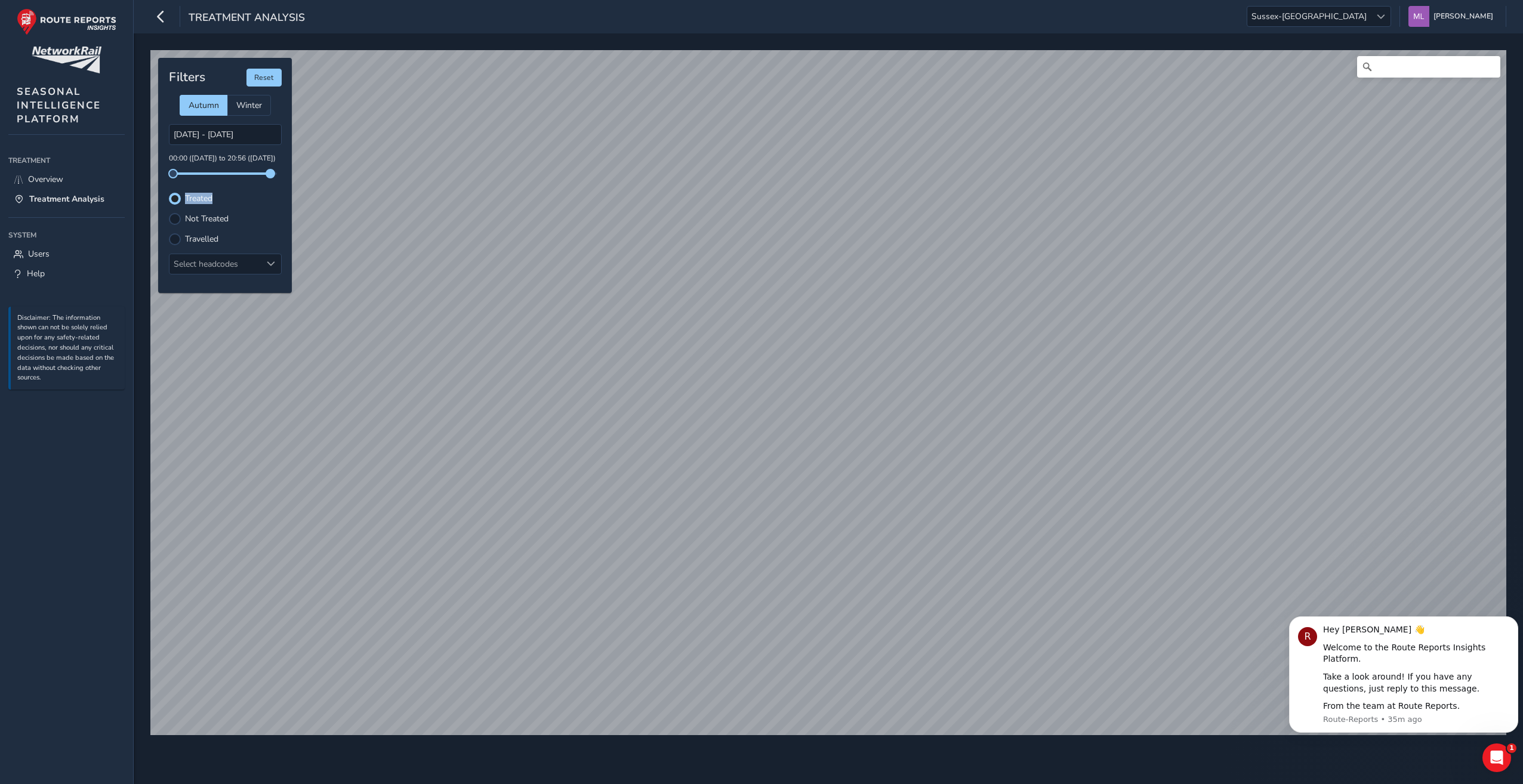
drag, startPoint x: 279, startPoint y: 177, endPoint x: 271, endPoint y: 176, distance: 8.1
click at [271, 176] on div "Filters Reset Autumn Winter [DATE] - [DATE] 00:00 ([DATE]) to 20:56 ([DATE]) Tr…" at bounding box center [225, 175] width 134 height 235
click at [183, 218] on div "Not Treated" at bounding box center [225, 219] width 113 height 12
click at [177, 217] on div at bounding box center [175, 219] width 12 height 12
click at [175, 200] on div at bounding box center [175, 199] width 12 height 12
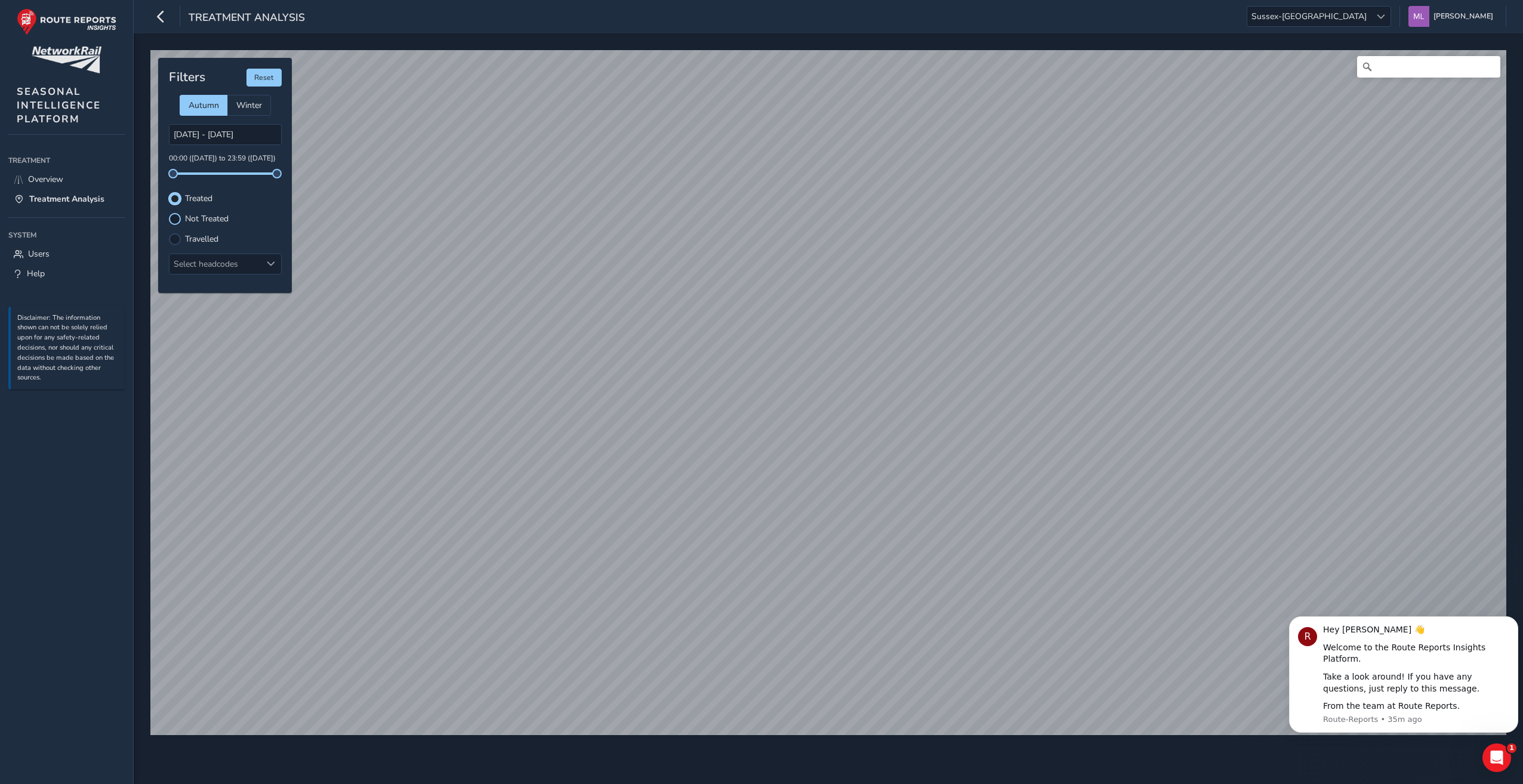
click at [175, 215] on div at bounding box center [175, 219] width 12 height 12
click at [170, 198] on div at bounding box center [175, 199] width 12 height 12
click at [61, 178] on span "Overview" at bounding box center [46, 180] width 35 height 12
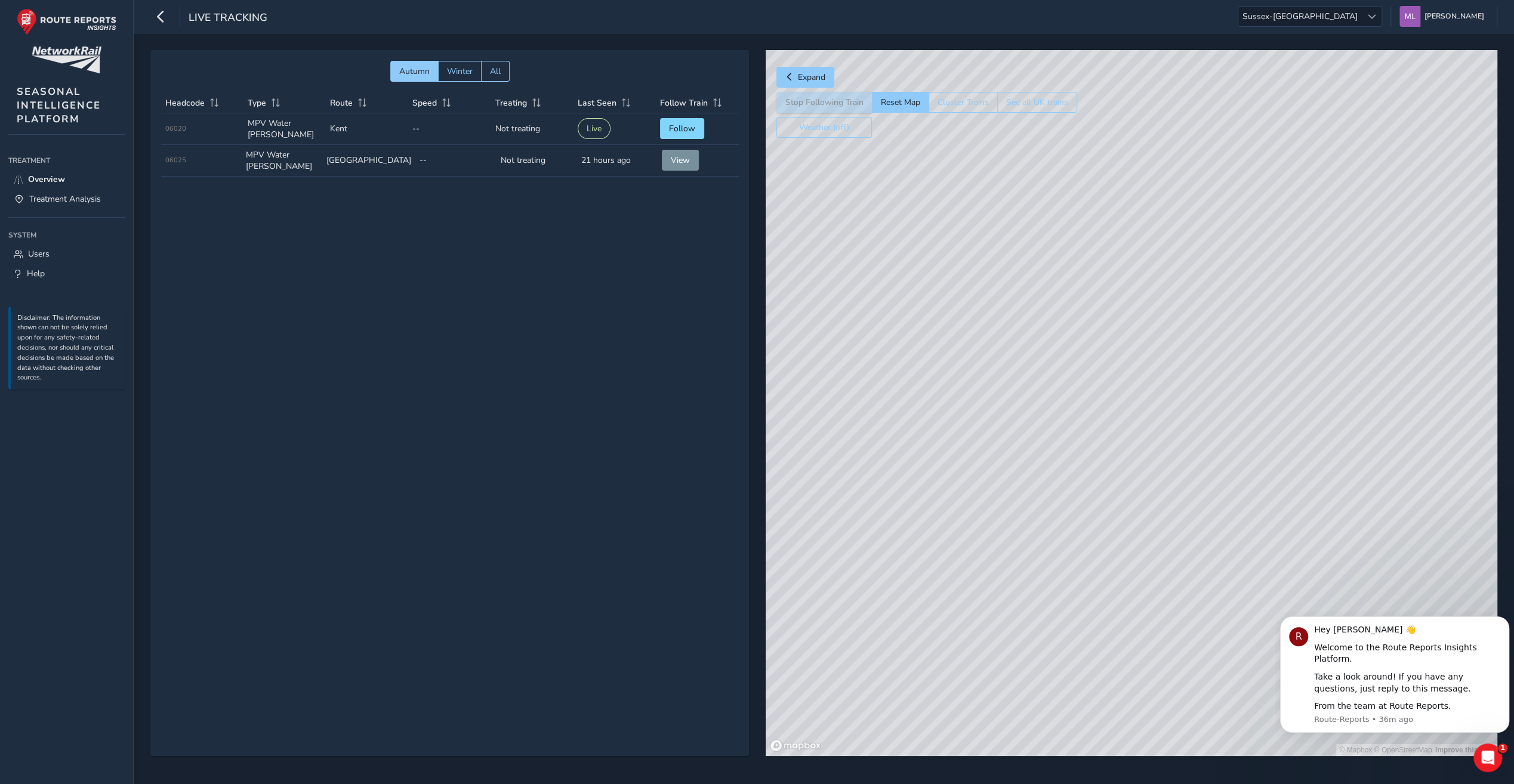
drag, startPoint x: 1142, startPoint y: 308, endPoint x: 1087, endPoint y: 355, distance: 72.3
click at [939, 115] on div "Expand Stop Following Train Reset Map Cluster Trains See all UK trains Weather …" at bounding box center [1132, 403] width 732 height 706
click at [1043, 419] on div "© Mapbox © OpenStreetMap Improve this map" at bounding box center [1132, 403] width 732 height 706
click at [1102, 400] on div "© Mapbox © OpenStreetMap Improve this map" at bounding box center [1132, 403] width 732 height 706
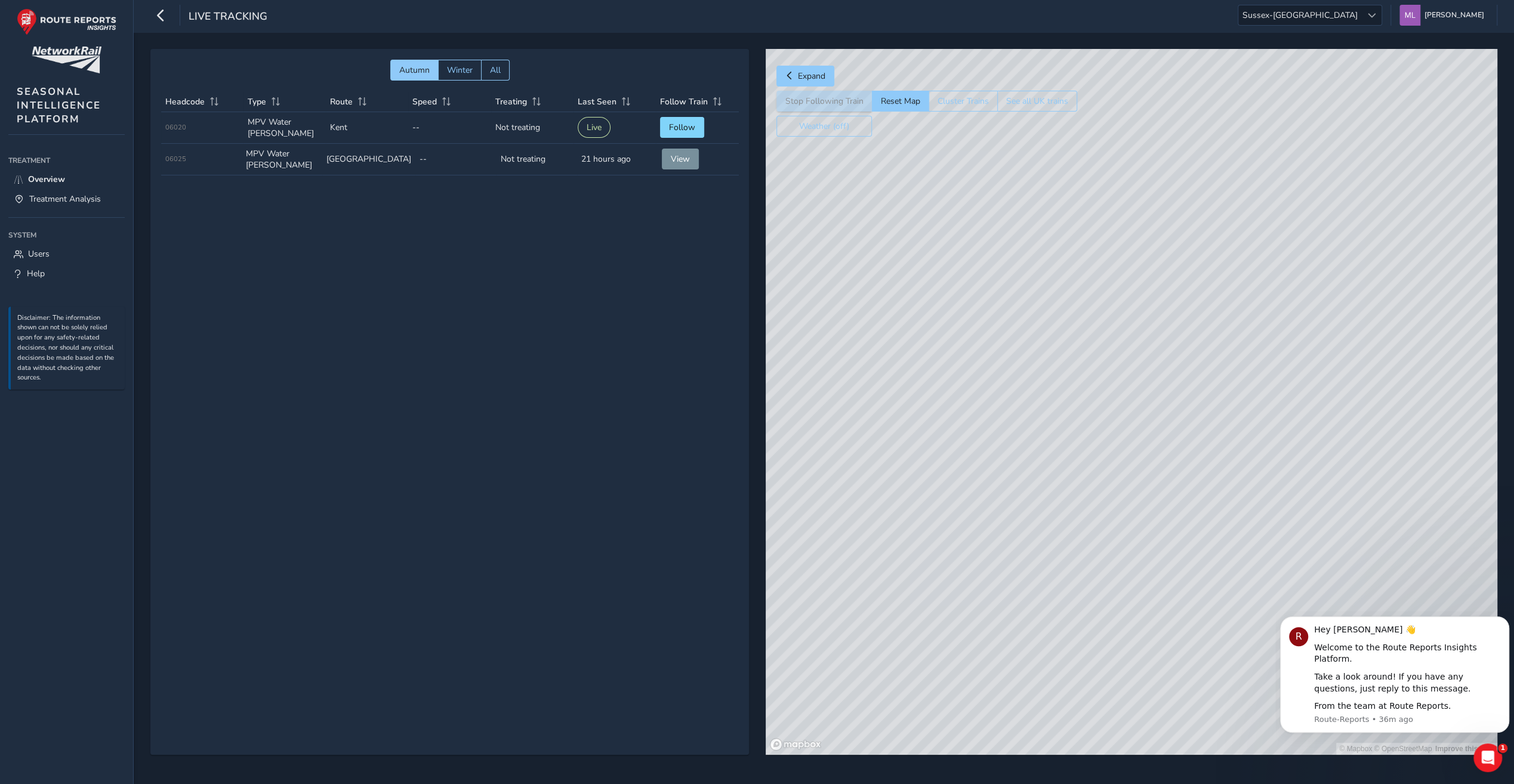
scroll to position [2, 0]
drag, startPoint x: 1030, startPoint y: 428, endPoint x: 984, endPoint y: 445, distance: 49.0
click at [41, 190] on link "Treatment Analysis" at bounding box center [66, 200] width 116 height 20
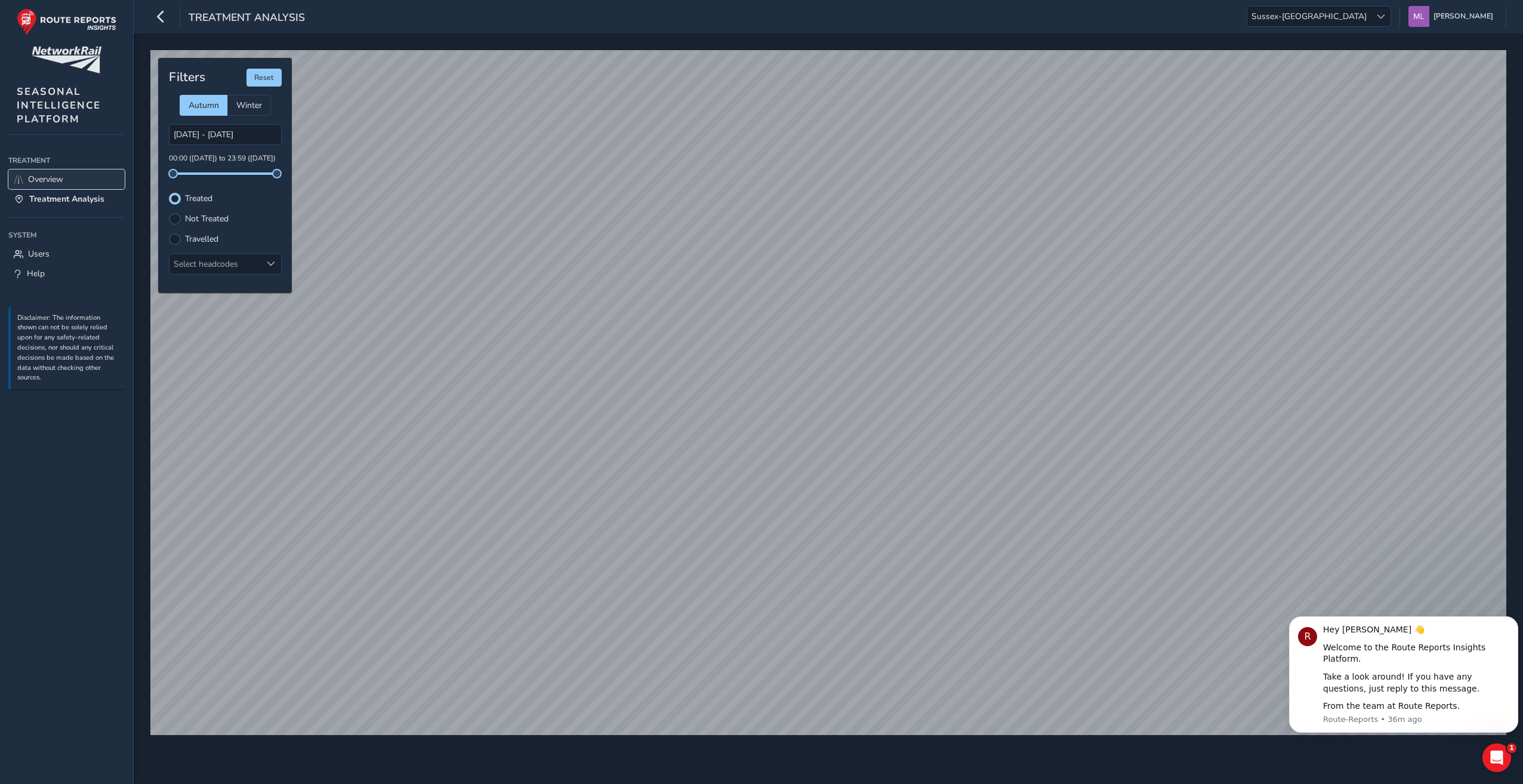
click at [43, 183] on span "Overview" at bounding box center [46, 180] width 35 height 12
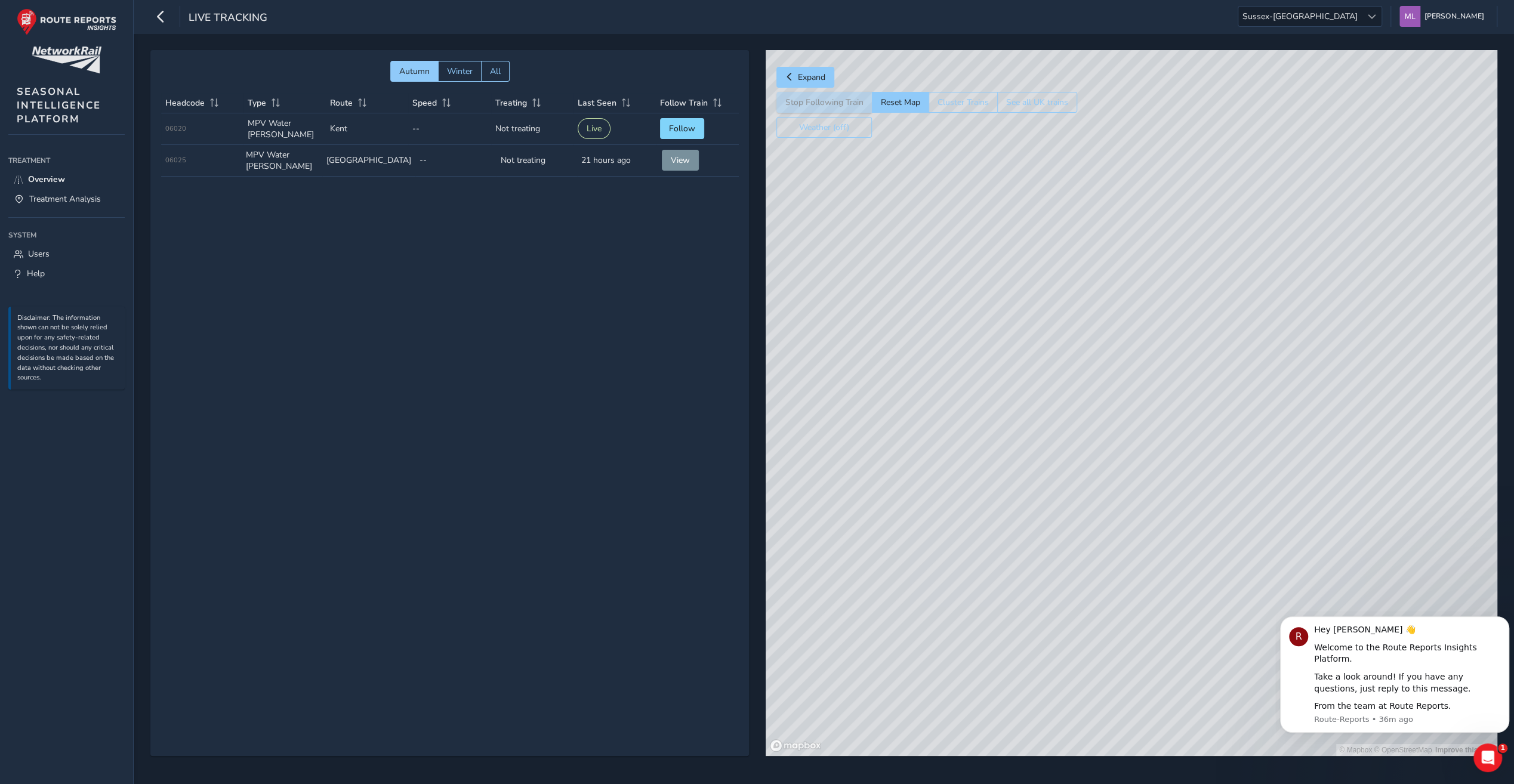
drag, startPoint x: 1016, startPoint y: 423, endPoint x: 975, endPoint y: 411, distance: 42.7
click at [922, 351] on div "© Mapbox © OpenStreetMap Improve this map" at bounding box center [1132, 403] width 732 height 706
click at [1095, 367] on div "© Mapbox © OpenStreetMap Improve this map" at bounding box center [1132, 403] width 732 height 706
drag, startPoint x: 1101, startPoint y: 377, endPoint x: 1031, endPoint y: 386, distance: 70.6
click at [1031, 386] on div "© Mapbox © OpenStreetMap Improve this map © Maxar" at bounding box center [1132, 403] width 732 height 706
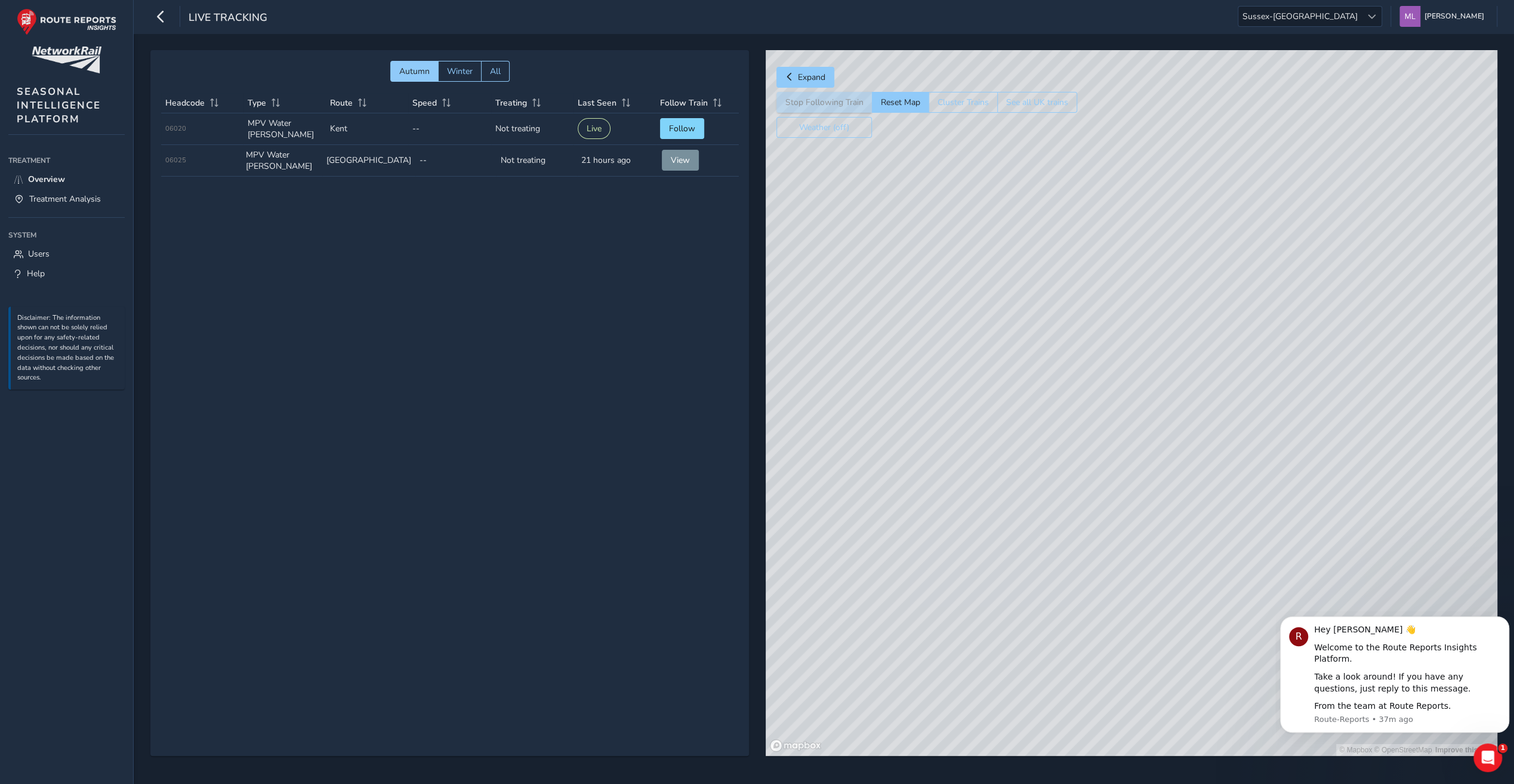
drag, startPoint x: 1098, startPoint y: 344, endPoint x: 944, endPoint y: 395, distance: 162.2
click at [944, 395] on div "© Mapbox © OpenStreetMap Improve this map" at bounding box center [1132, 403] width 732 height 706
drag, startPoint x: 1032, startPoint y: 366, endPoint x: 954, endPoint y: 402, distance: 85.9
click at [944, 409] on div "© Mapbox © OpenStreetMap Improve this map" at bounding box center [1132, 403] width 732 height 706
drag, startPoint x: 1005, startPoint y: 356, endPoint x: 920, endPoint y: 397, distance: 94.4
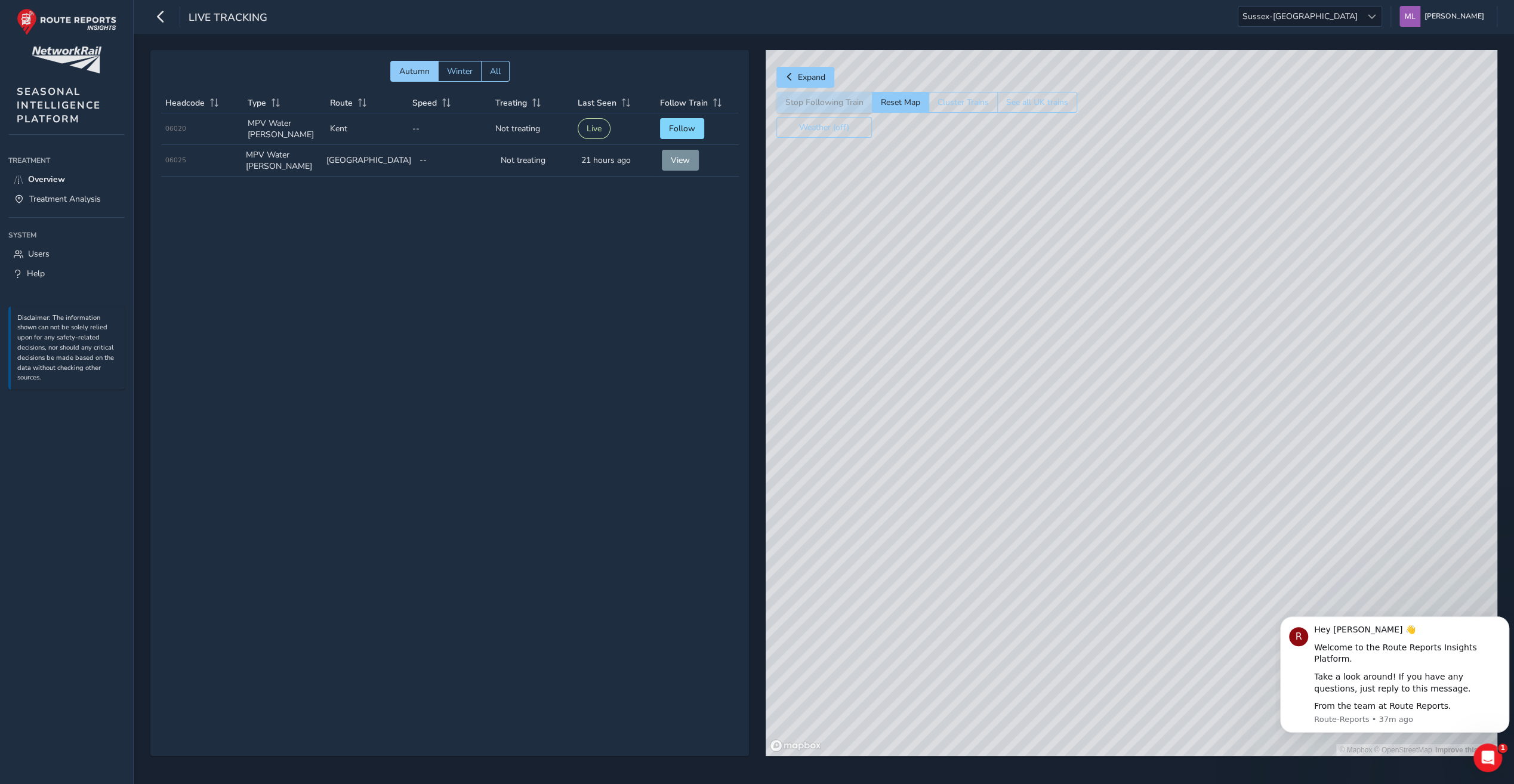
click at [920, 397] on div "© Mapbox © OpenStreetMap Improve this map" at bounding box center [1132, 403] width 732 height 706
drag, startPoint x: 949, startPoint y: 478, endPoint x: 941, endPoint y: 504, distance: 27.2
click at [941, 504] on div "© Mapbox © OpenStreetMap Improve this map" at bounding box center [1132, 403] width 732 height 706
click at [807, 78] on span "Expand" at bounding box center [812, 78] width 28 height 12
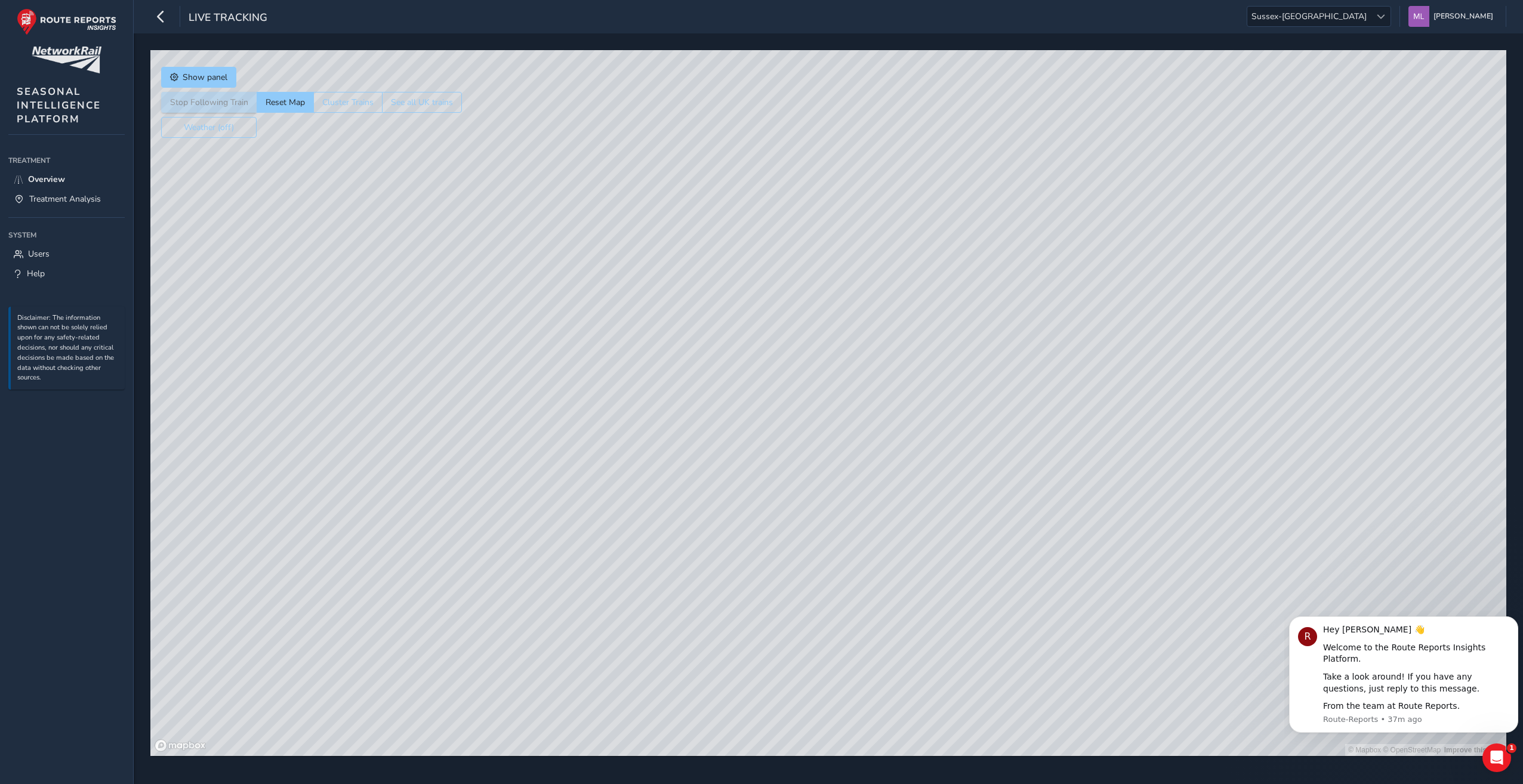
drag, startPoint x: 784, startPoint y: 282, endPoint x: 779, endPoint y: 443, distance: 161.1
click at [779, 443] on div "© Mapbox © OpenStreetMap Improve this map" at bounding box center [828, 403] width 1356 height 706
drag, startPoint x: 661, startPoint y: 313, endPoint x: 669, endPoint y: 476, distance: 163.2
click at [669, 476] on div "© Mapbox © OpenStreetMap Improve this map" at bounding box center [828, 403] width 1356 height 706
drag, startPoint x: 544, startPoint y: 169, endPoint x: 564, endPoint y: 276, distance: 108.9
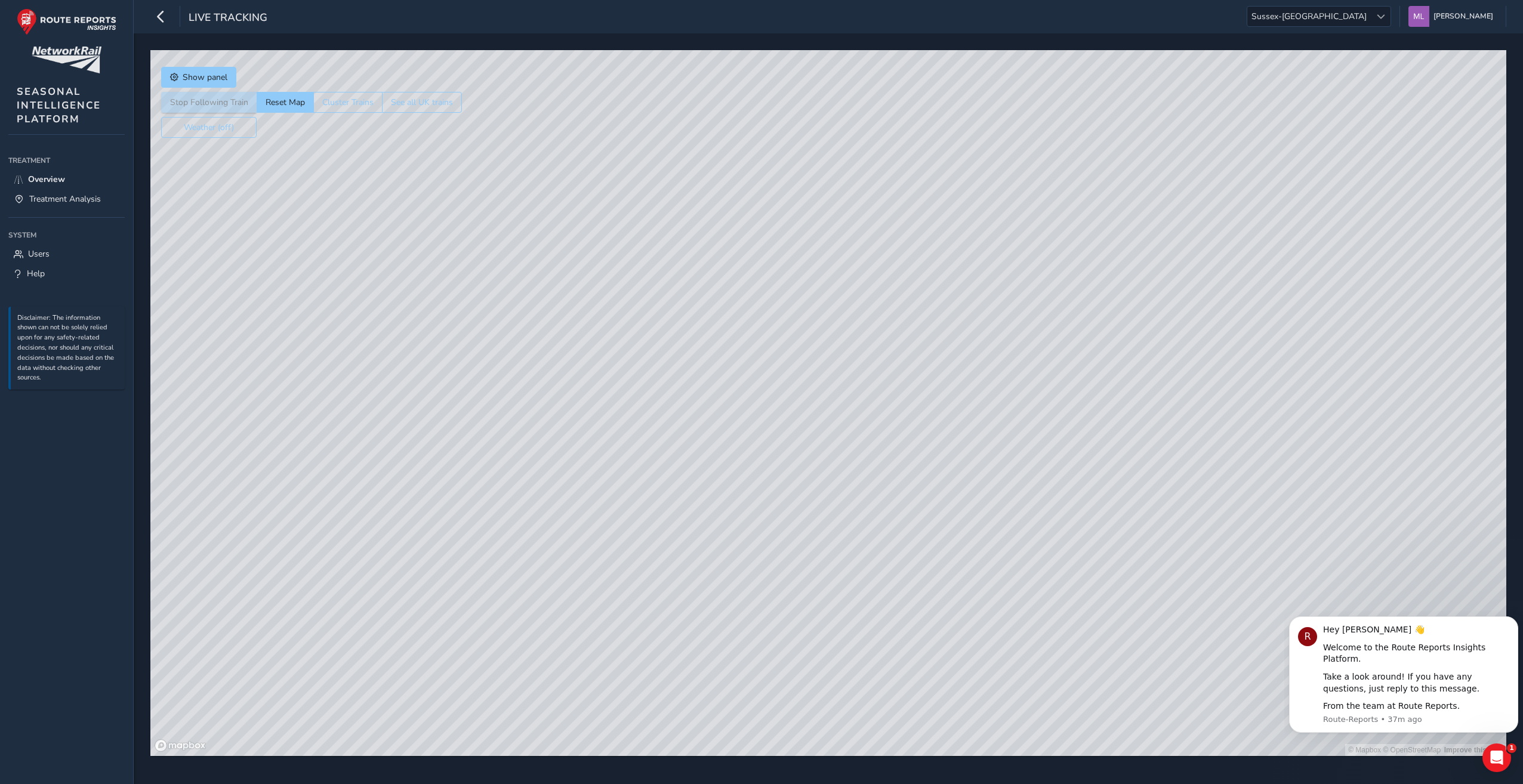
click at [564, 276] on div "© Mapbox © OpenStreetMap Improve this map" at bounding box center [828, 403] width 1356 height 706
drag, startPoint x: 682, startPoint y: 431, endPoint x: 658, endPoint y: 289, distance: 144.0
click at [658, 289] on div "© Mapbox © OpenStreetMap Improve this map" at bounding box center [828, 403] width 1356 height 706
drag, startPoint x: 469, startPoint y: 286, endPoint x: 546, endPoint y: 361, distance: 107.5
click at [546, 361] on div "© Mapbox © OpenStreetMap Improve this map" at bounding box center [828, 403] width 1356 height 706
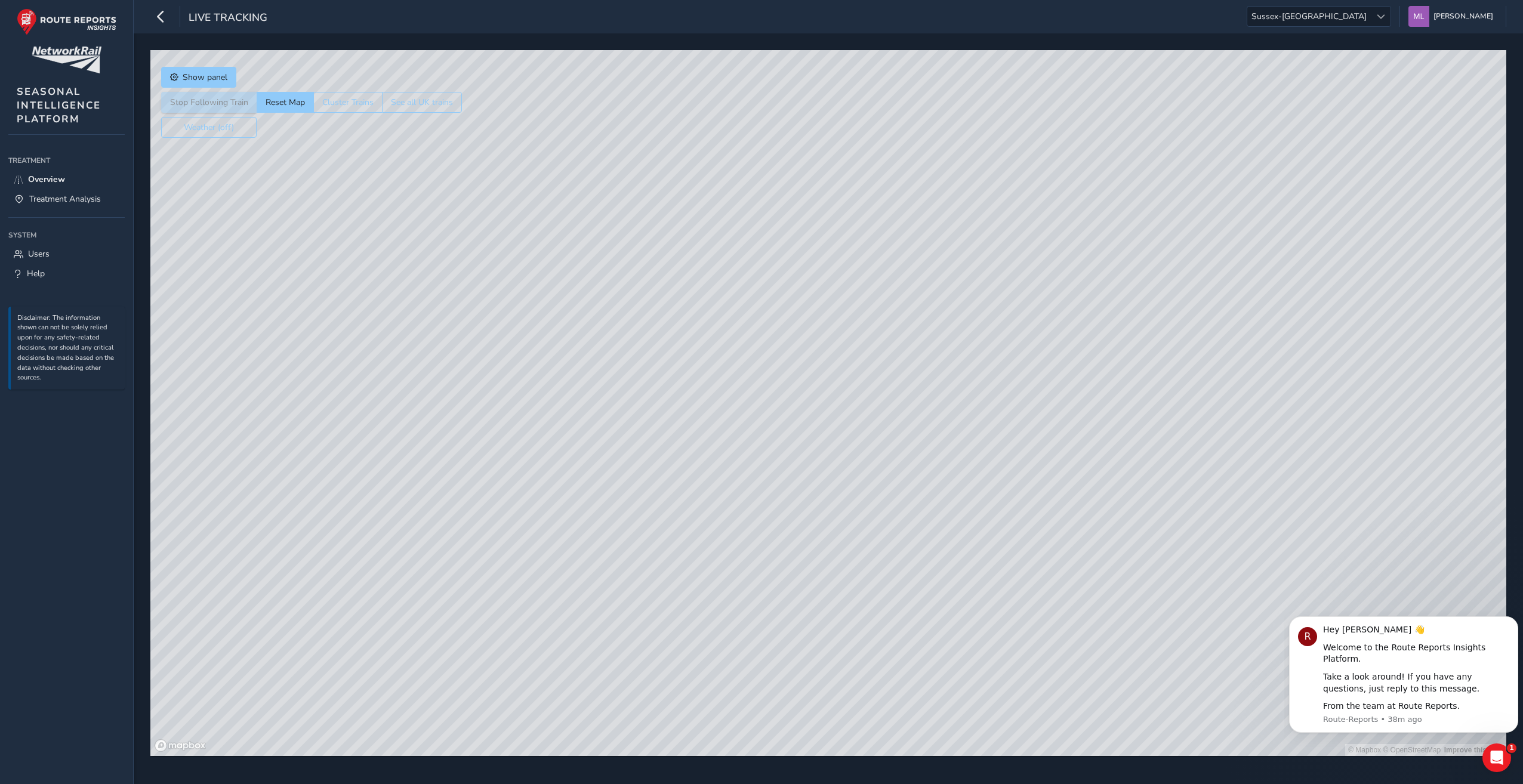
drag, startPoint x: 478, startPoint y: 341, endPoint x: 539, endPoint y: 426, distance: 104.6
click at [539, 426] on div "© Mapbox © OpenStreetMap Improve this map" at bounding box center [828, 403] width 1356 height 706
drag, startPoint x: 286, startPoint y: 296, endPoint x: 760, endPoint y: 230, distance: 478.6
click at [760, 230] on div "© Mapbox © OpenStreetMap Improve this map" at bounding box center [828, 403] width 1356 height 706
drag, startPoint x: 398, startPoint y: 303, endPoint x: 786, endPoint y: 305, distance: 388.0
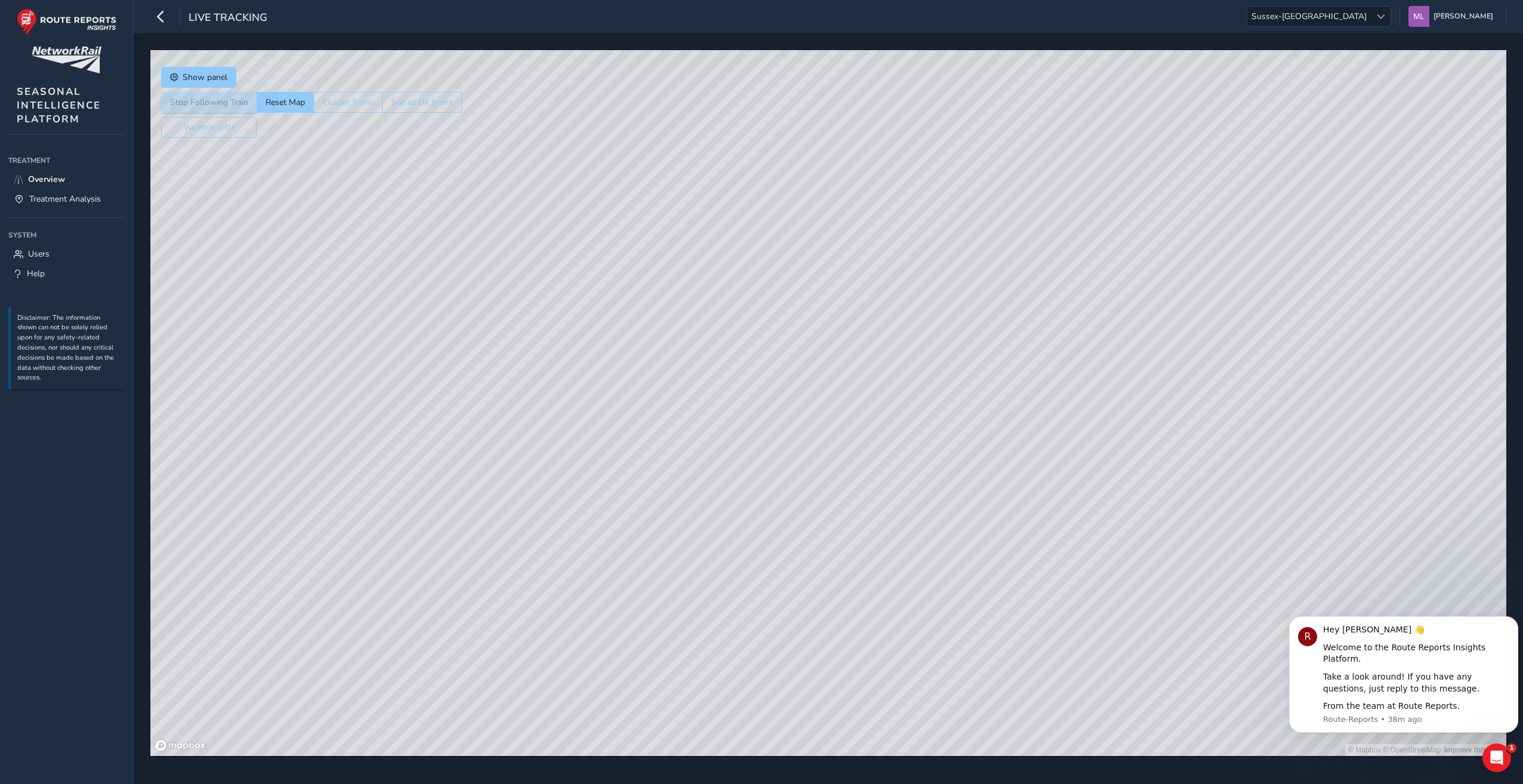
click at [786, 305] on div "© Mapbox © OpenStreetMap Improve this map" at bounding box center [828, 403] width 1356 height 706
